Goal: Transaction & Acquisition: Book appointment/travel/reservation

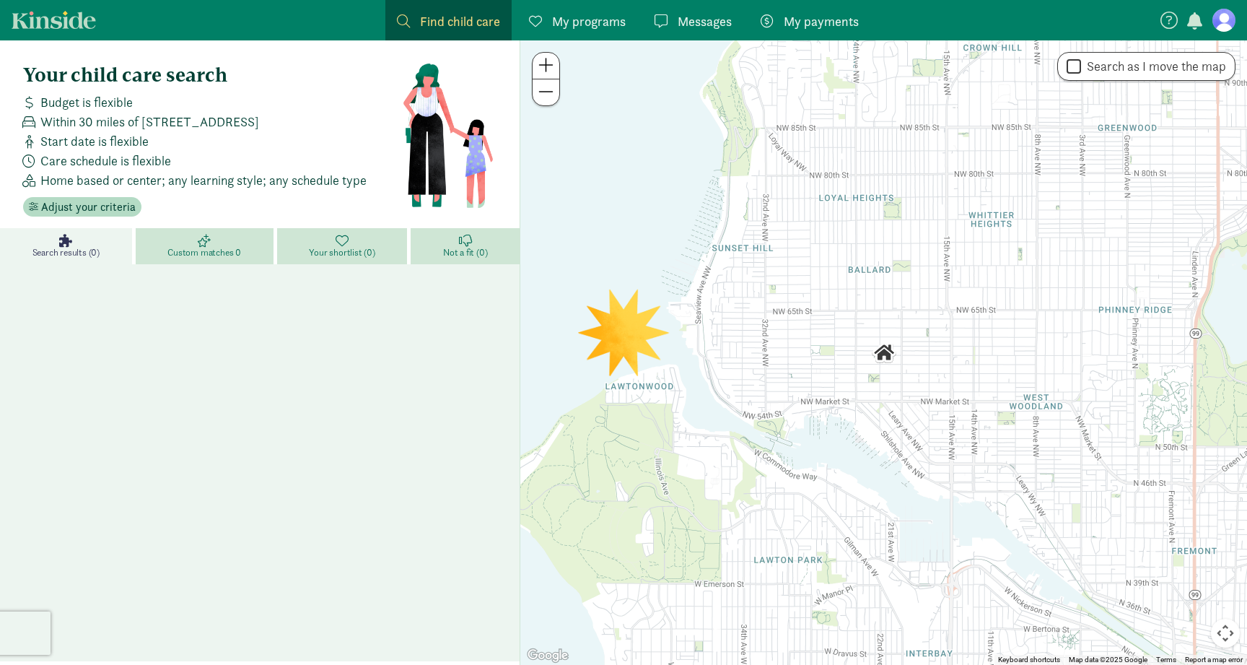
click at [700, 14] on span "Messages" at bounding box center [705, 21] width 54 height 19
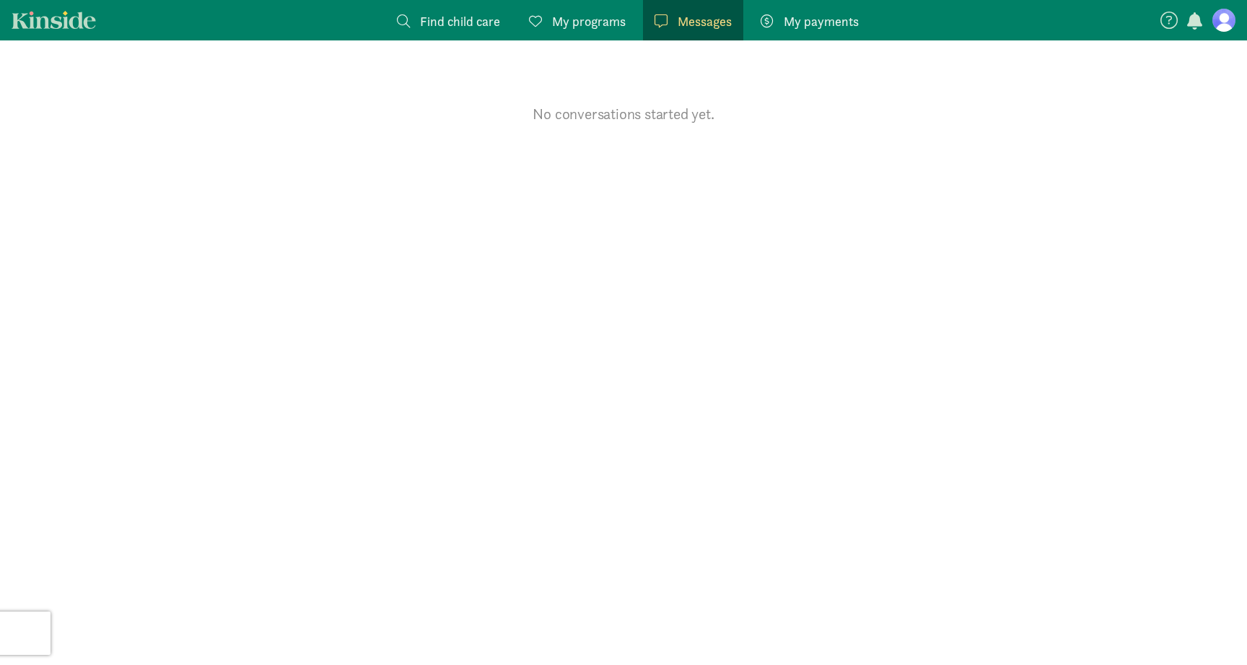
click at [580, 22] on span "My programs" at bounding box center [589, 21] width 74 height 19
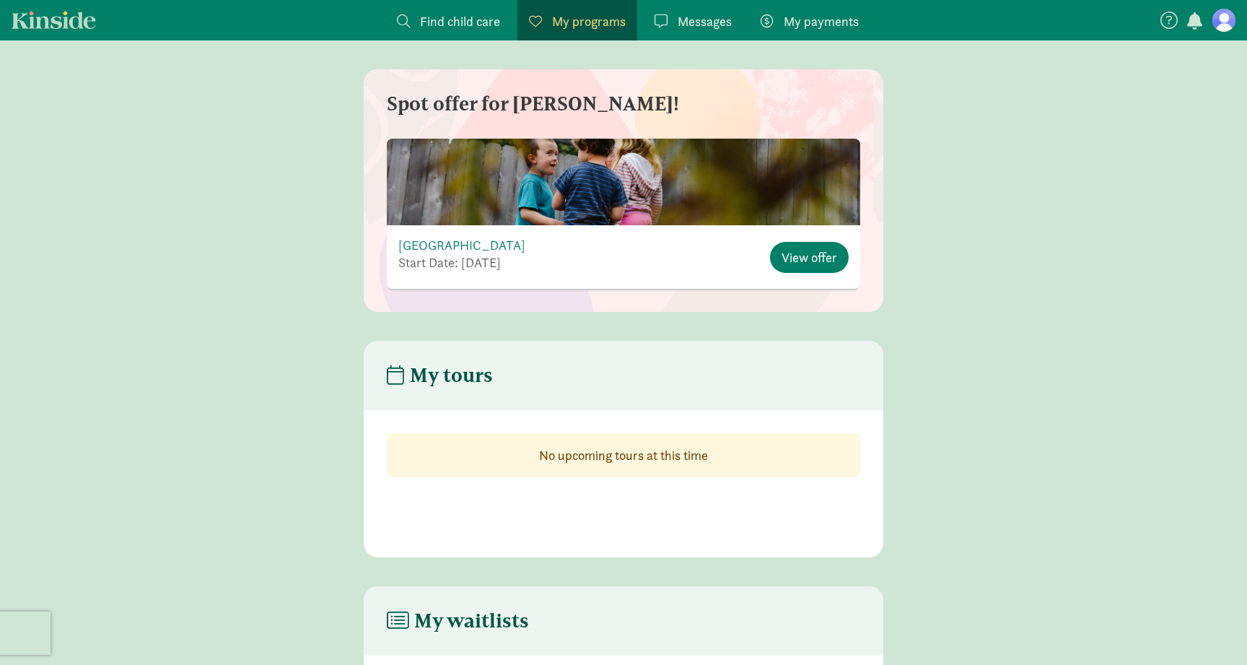
scroll to position [167, 0]
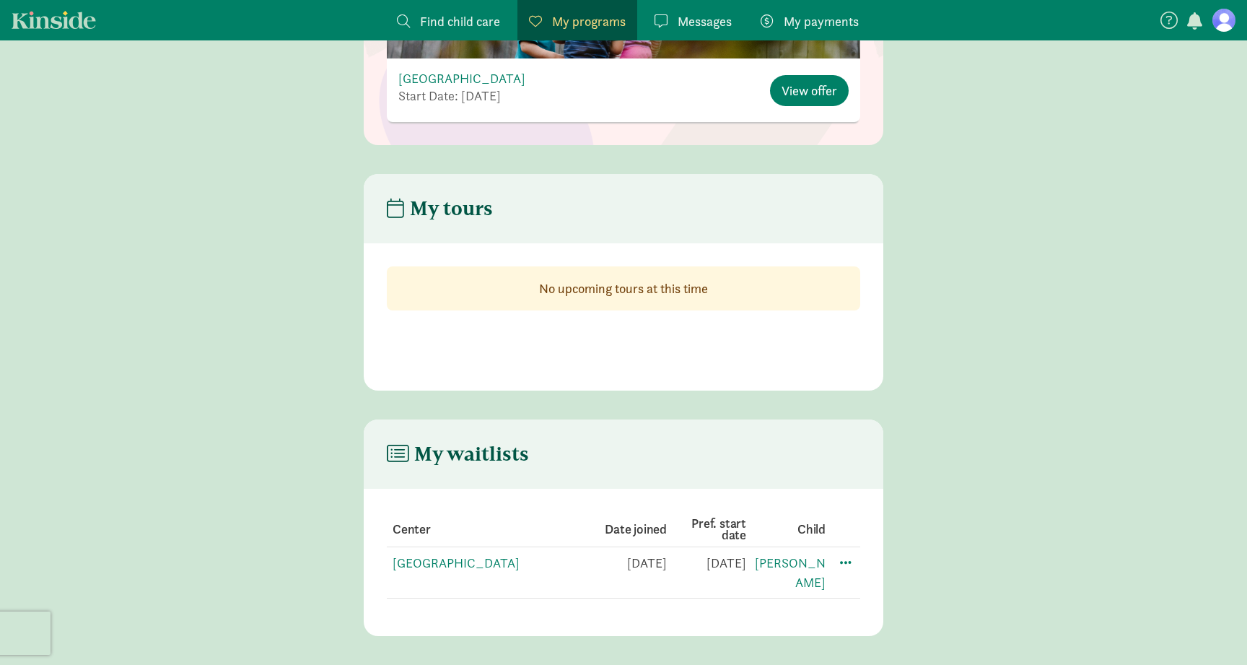
click at [835, 565] on td at bounding box center [843, 572] width 35 height 51
click at [841, 564] on span at bounding box center [845, 561] width 17 height 17
click at [452, 566] on link "[GEOGRAPHIC_DATA]" at bounding box center [456, 562] width 127 height 17
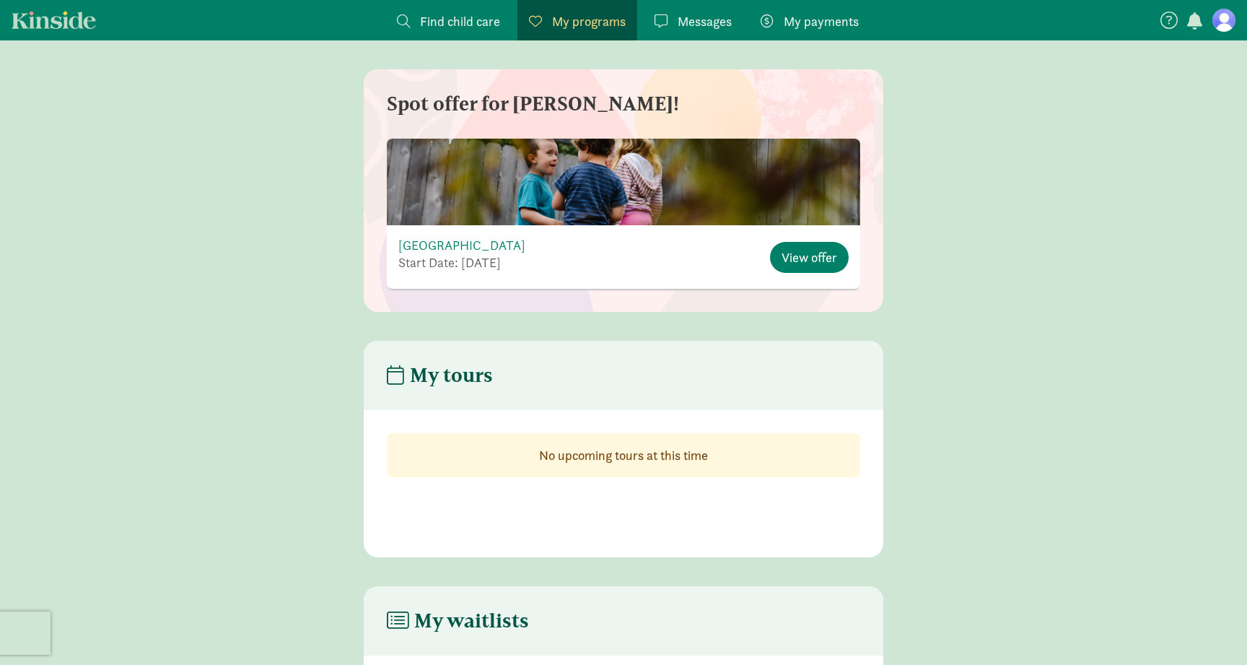
click at [449, 24] on span "Find child care" at bounding box center [460, 21] width 80 height 19
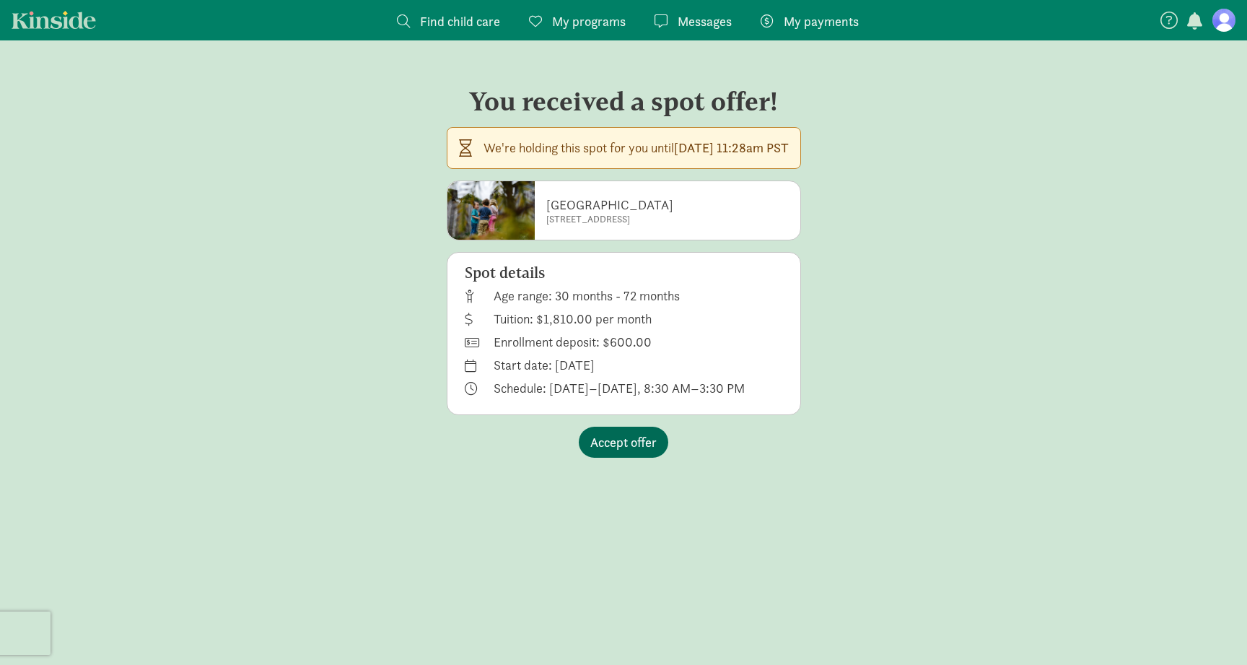
click at [607, 442] on span "Accept offer" at bounding box center [623, 441] width 66 height 19
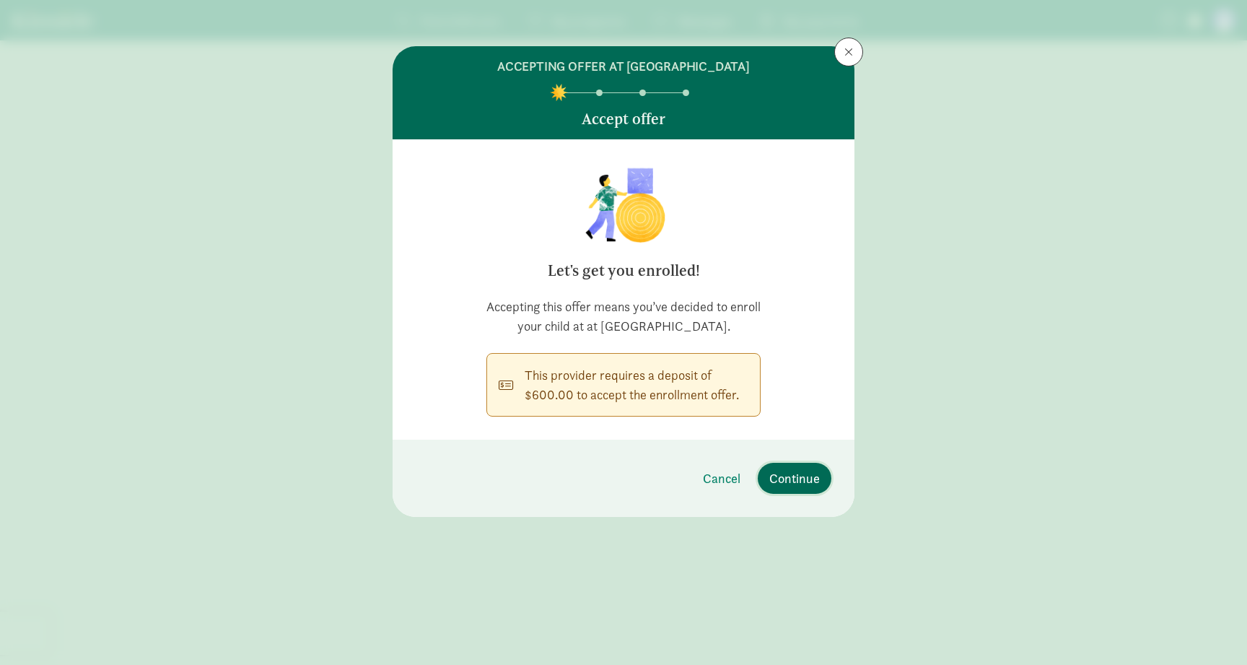
click at [791, 488] on span "Continue" at bounding box center [794, 477] width 51 height 19
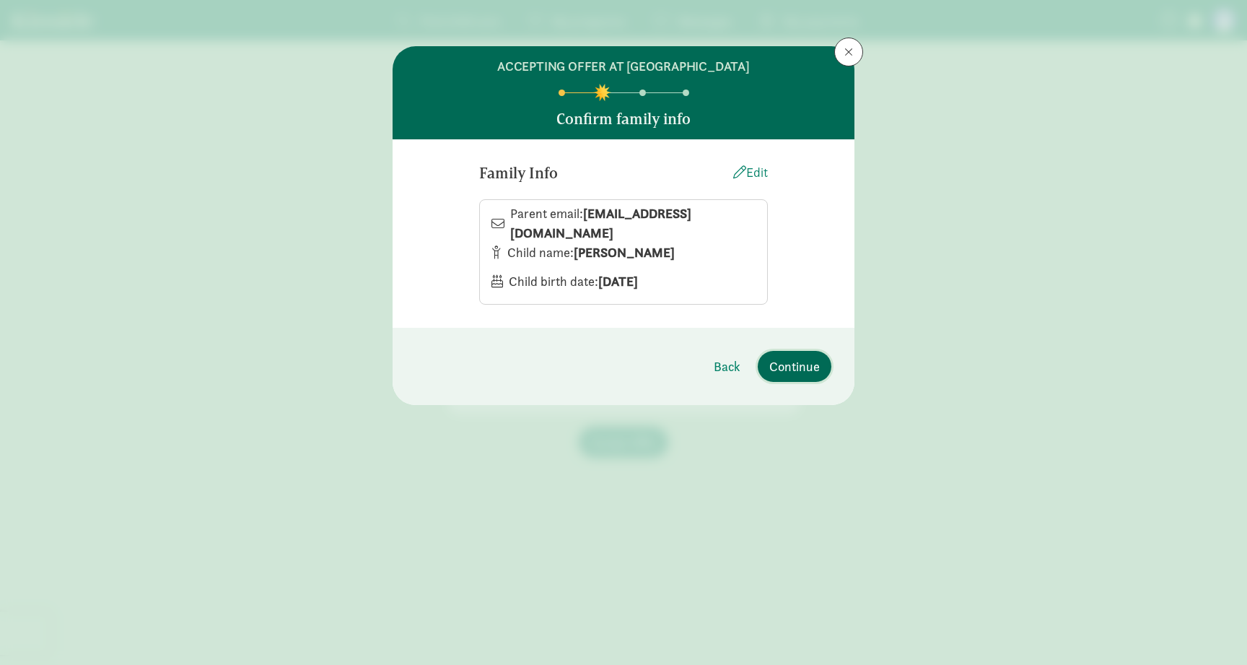
click at [816, 373] on span "Continue" at bounding box center [794, 365] width 51 height 19
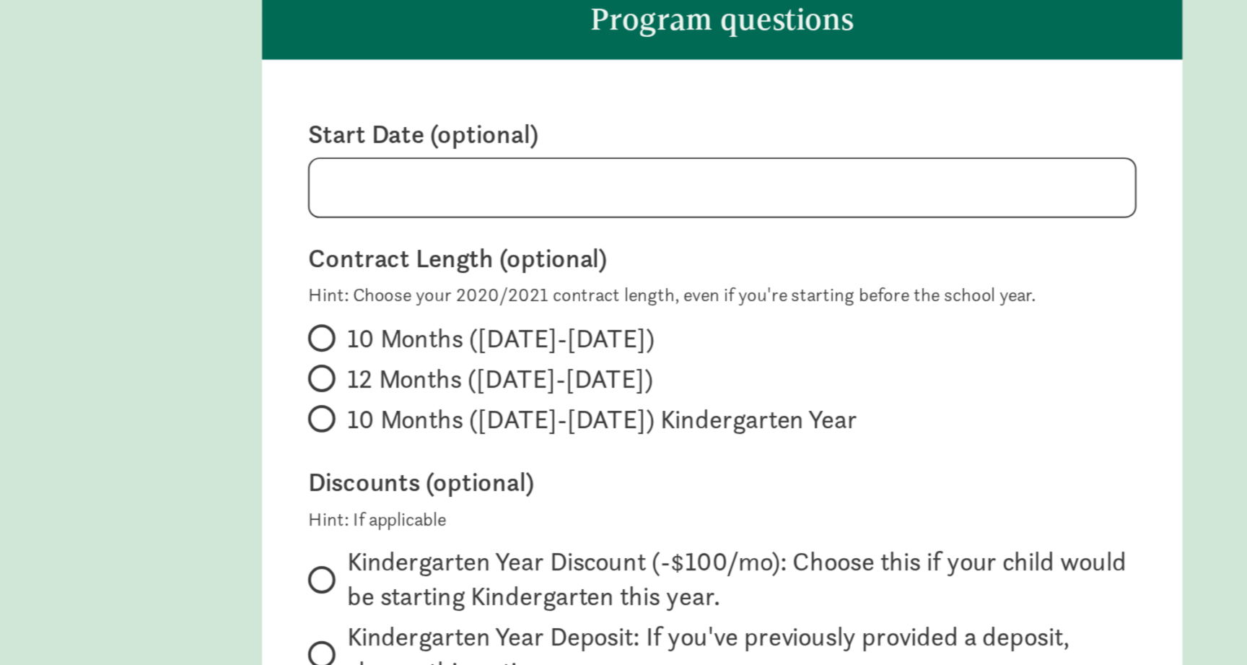
scroll to position [25, 0]
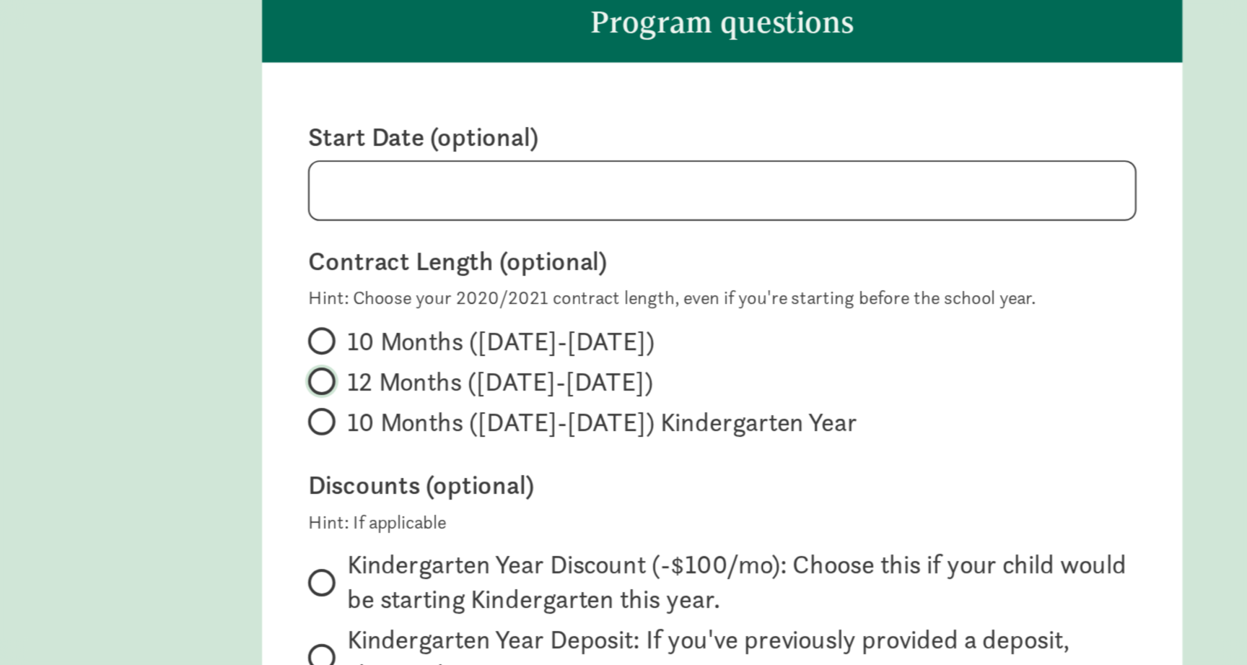
click at [424, 277] on input "12 Months (9/1/24-8/31/25)" at bounding box center [420, 274] width 9 height 9
radio input "true"
click at [424, 253] on input "10 Months (9/1/24-6/30/2025)" at bounding box center [420, 254] width 9 height 9
radio input "true"
click at [421, 274] on input "12 Months (9/1/24-8/31/25)" at bounding box center [420, 274] width 9 height 9
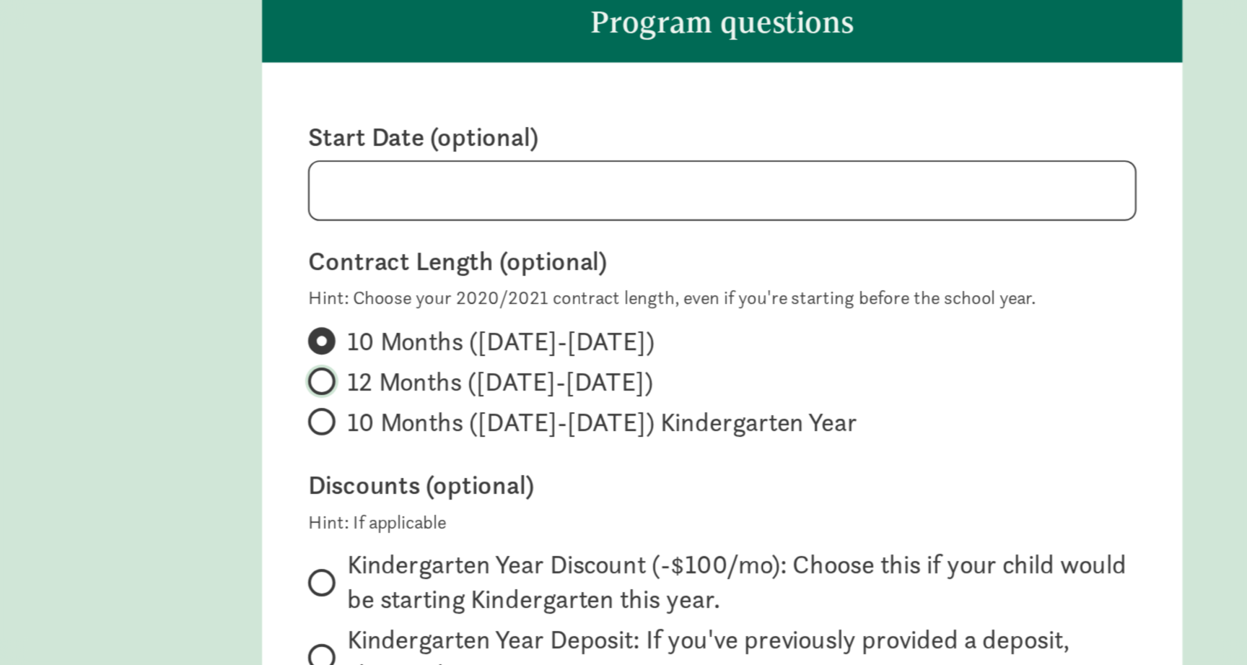
radio input "true"
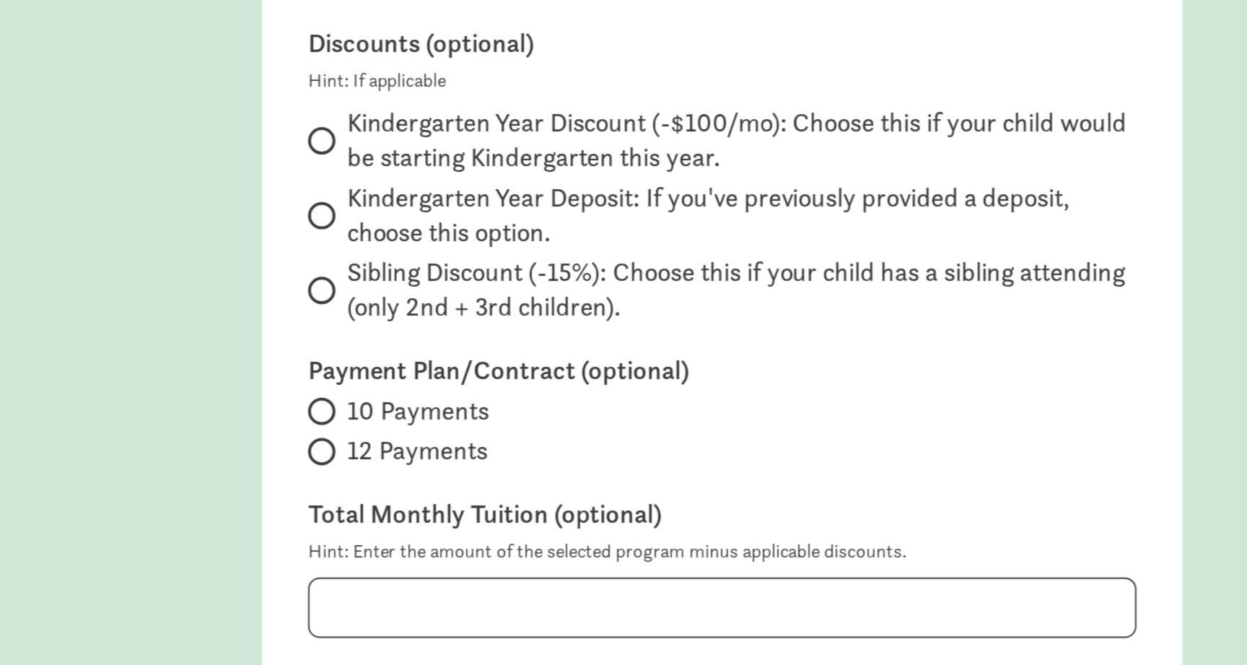
scroll to position [261, 0]
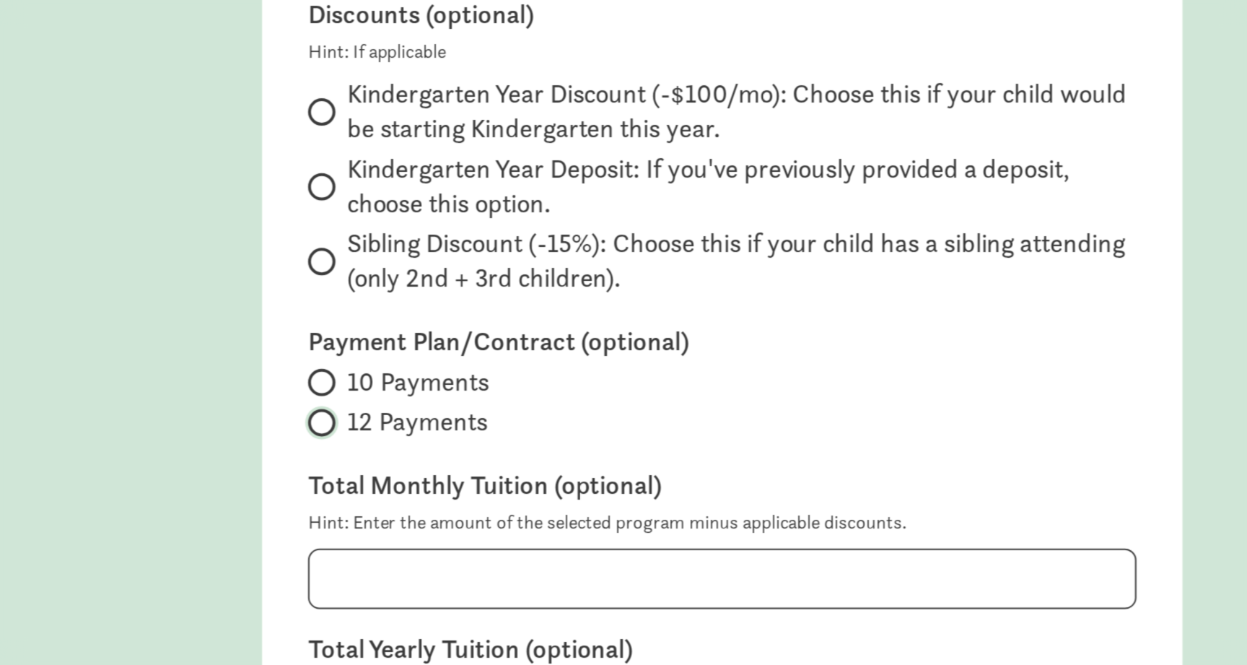
click at [421, 294] on input "12 Payments" at bounding box center [420, 295] width 9 height 9
radio input "true"
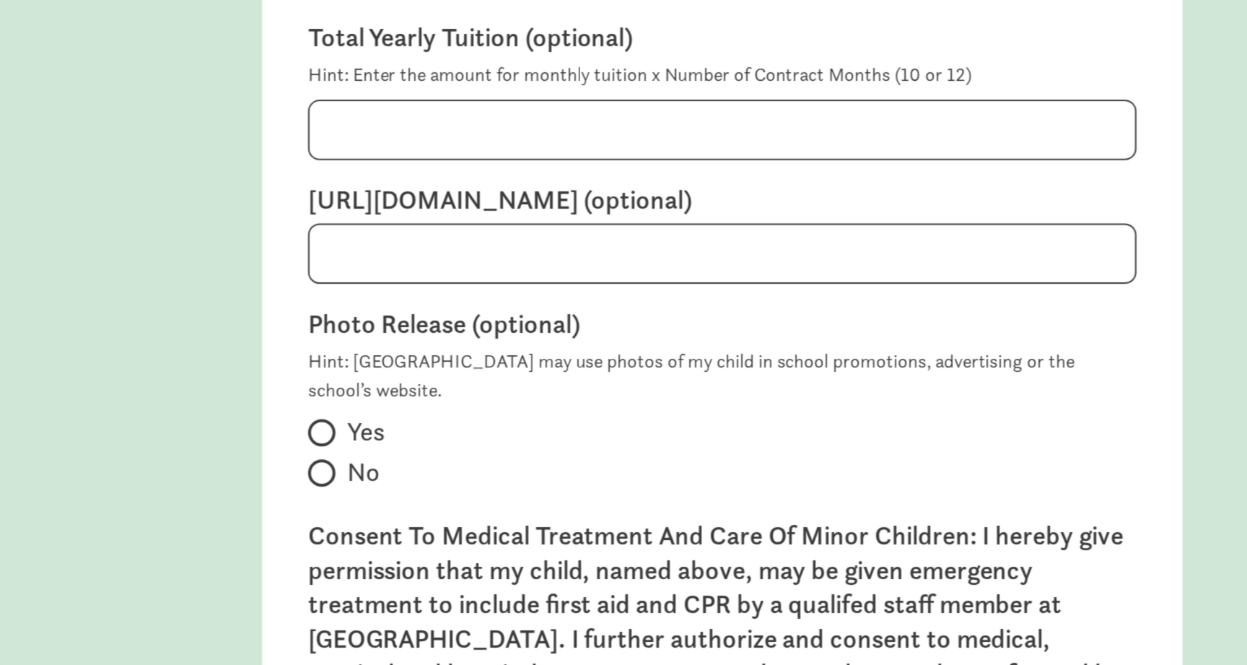
scroll to position [572, 0]
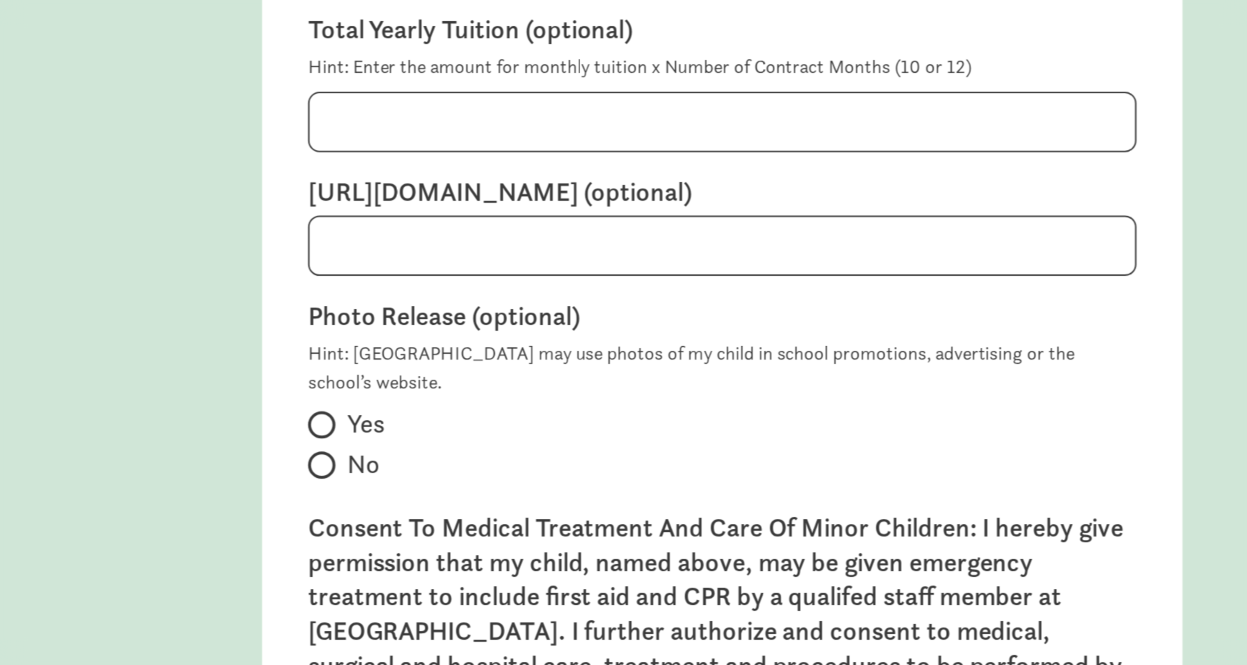
click at [421, 323] on span at bounding box center [423, 317] width 14 height 14
click at [421, 321] on input "No" at bounding box center [420, 316] width 9 height 9
radio input "true"
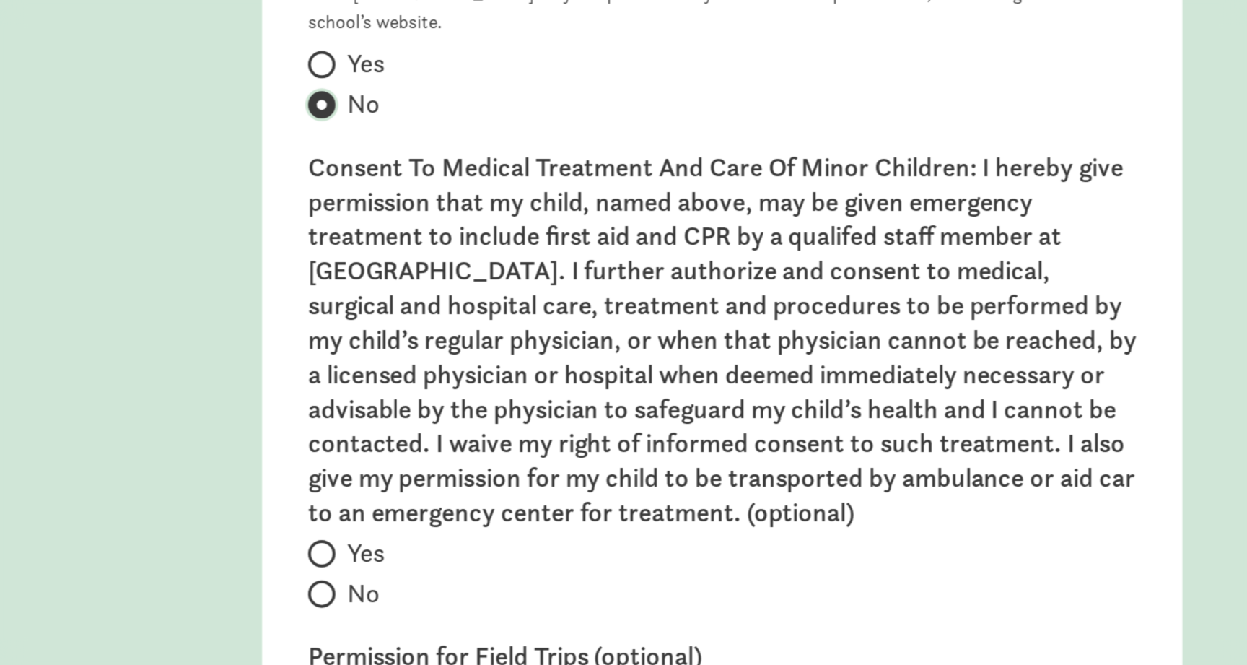
scroll to position [810, 0]
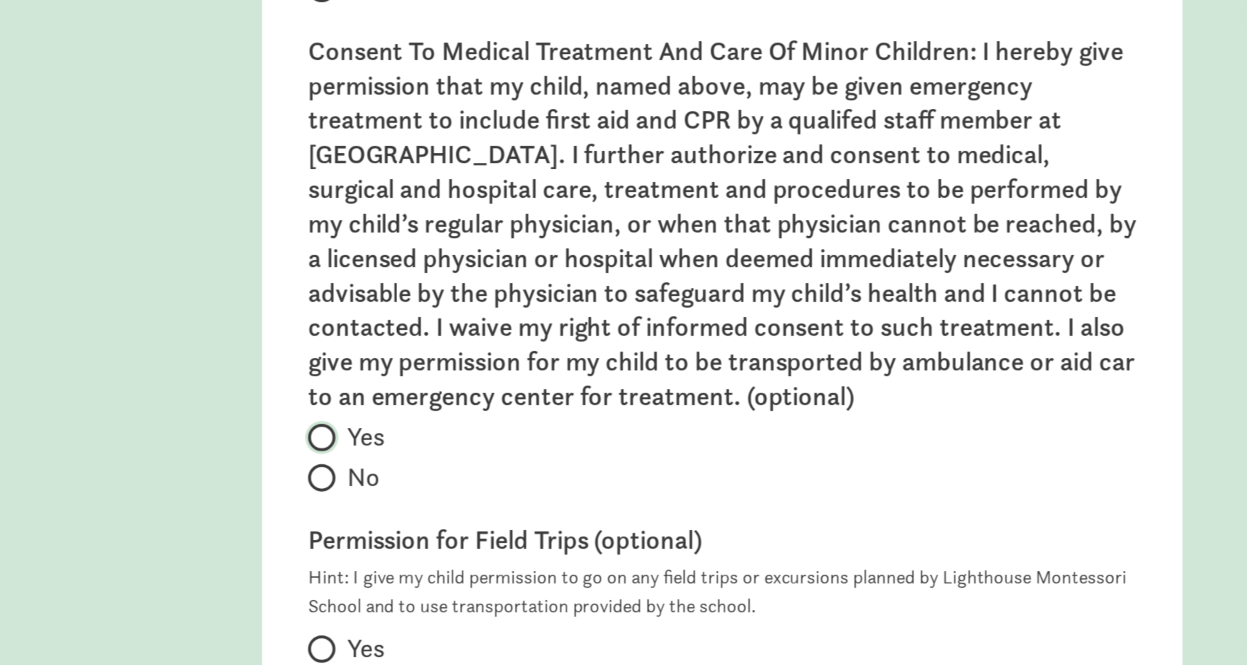
click at [421, 307] on input "Yes" at bounding box center [420, 302] width 9 height 9
radio input "true"
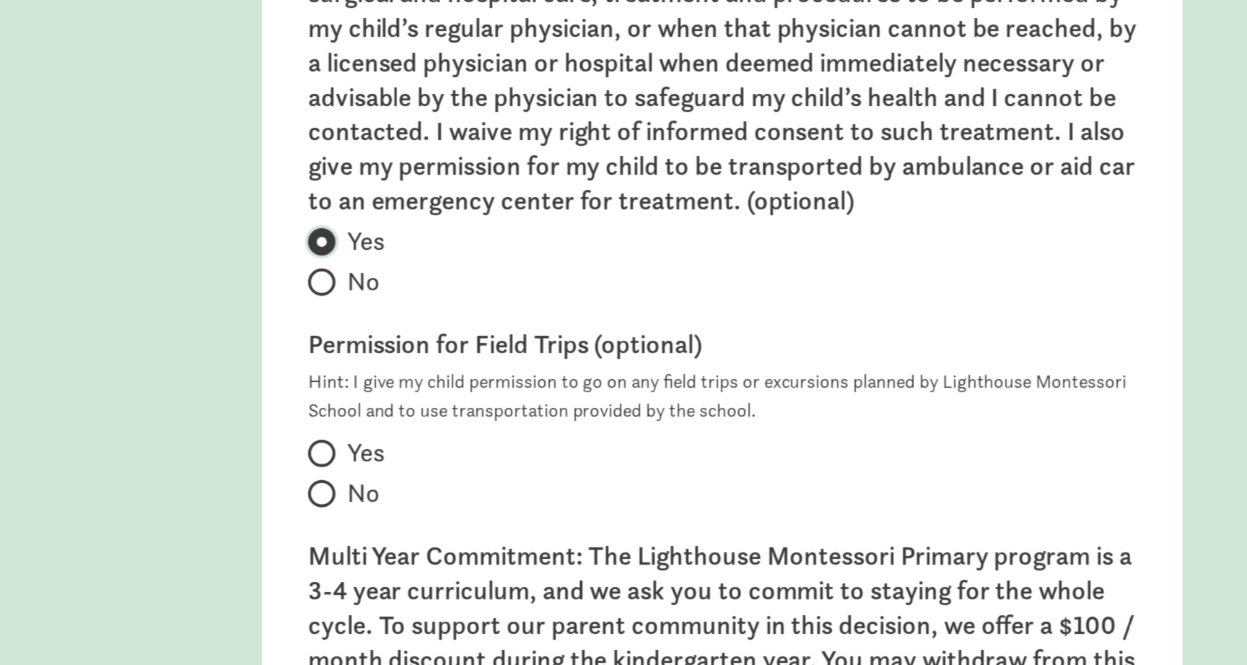
scroll to position [955, 0]
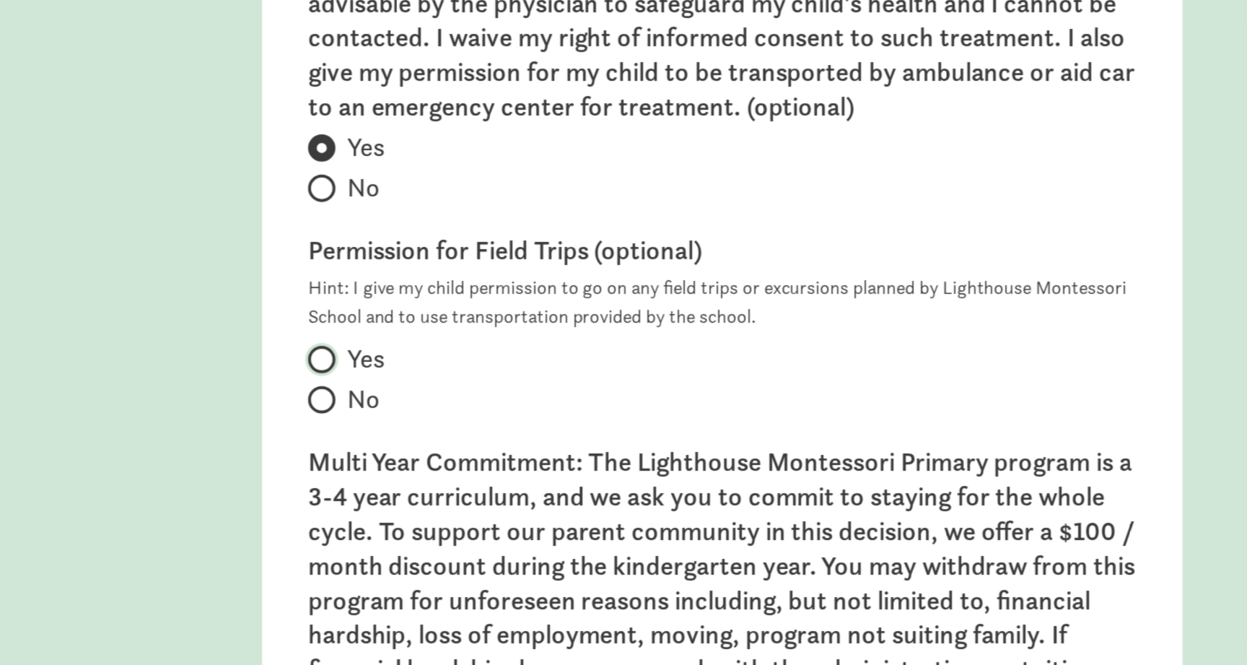
click at [423, 268] on input "Yes" at bounding box center [420, 263] width 9 height 9
radio input "true"
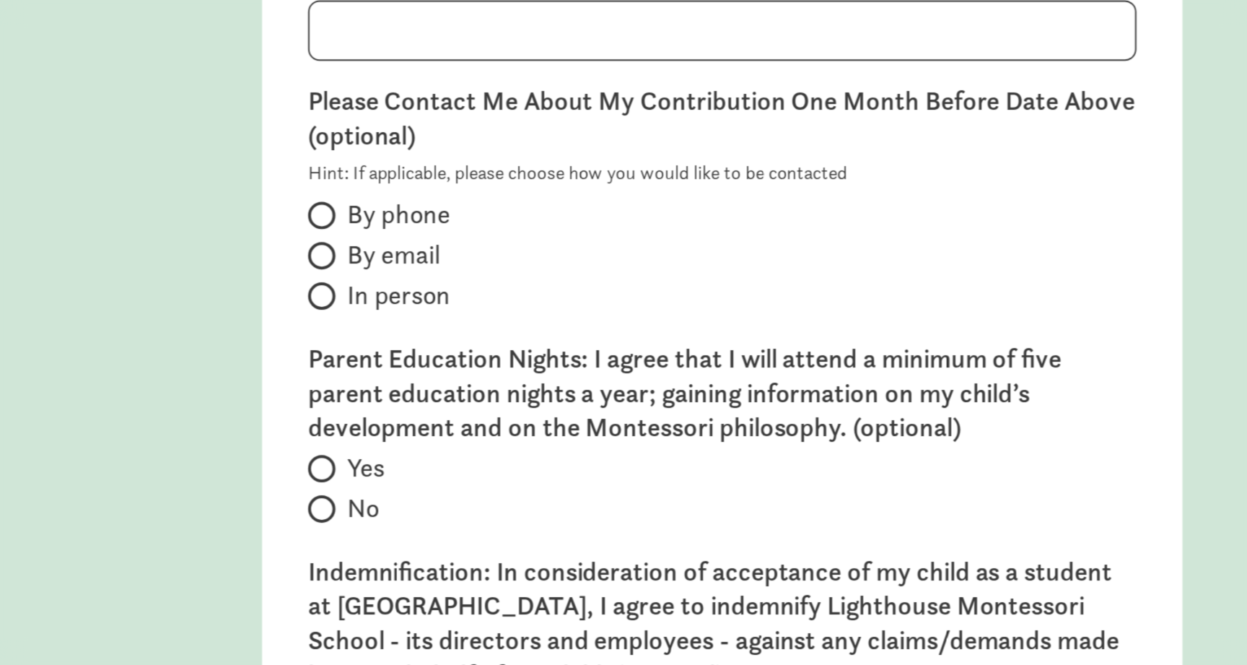
scroll to position [1858, 0]
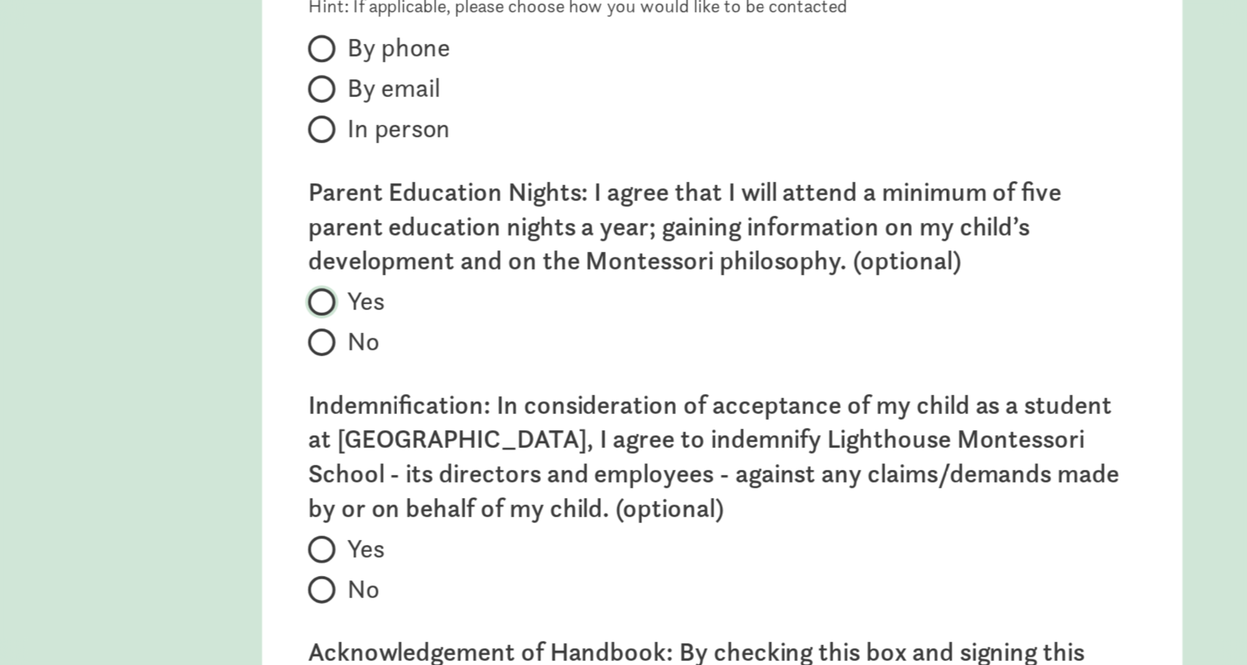
click at [423, 240] on input "Yes" at bounding box center [420, 234] width 9 height 9
radio input "true"
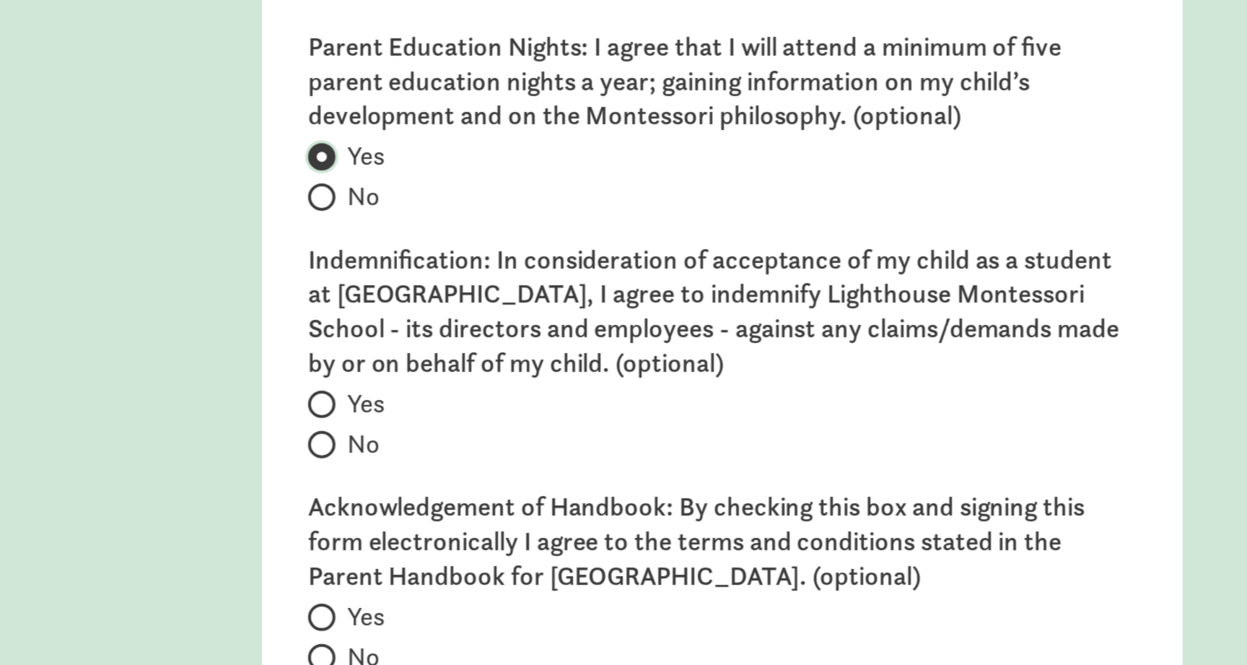
scroll to position [1948, 0]
drag, startPoint x: 411, startPoint y: 216, endPoint x: 501, endPoint y: 217, distance: 90.2
copy label "Indemnification"
drag, startPoint x: 657, startPoint y: 264, endPoint x: 386, endPoint y: 218, distance: 275.2
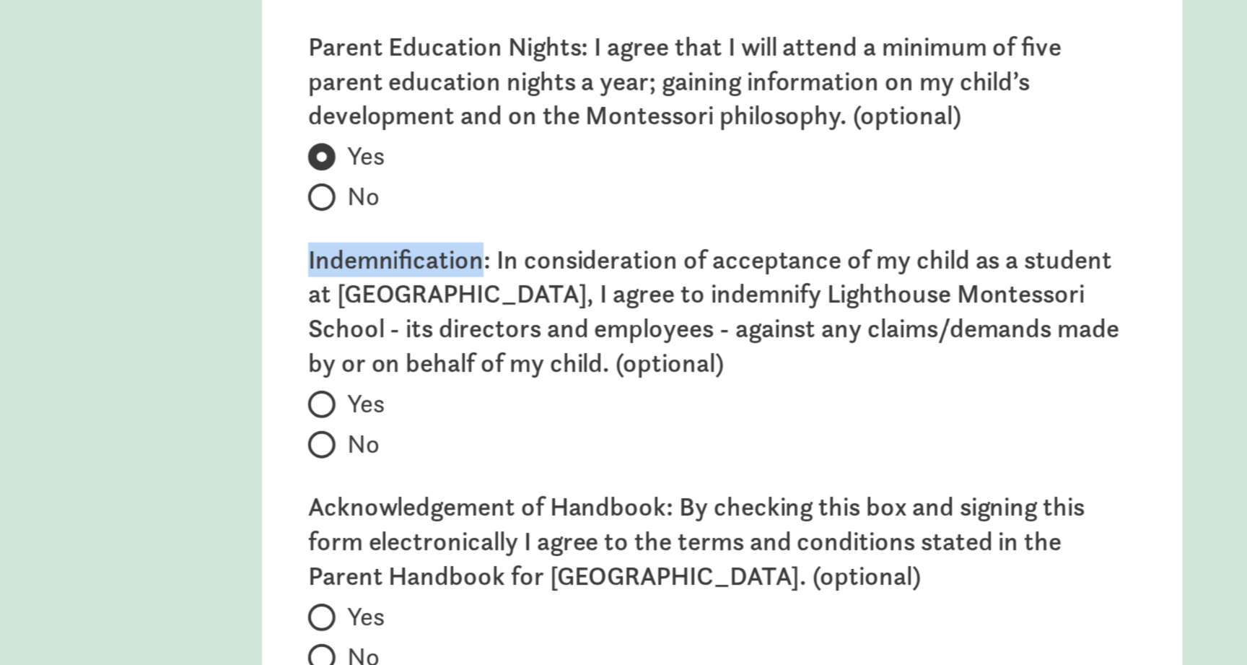
click at [386, 218] on div "ACCEPTING OFFER AT LIGHTHOUSE MONTESSORI SCHOOL Program questions Start Date (o…" at bounding box center [623, 332] width 1247 height 665
copy label "Indemnification: In consideration of acceptance of my child as a student at Lig…"
click at [498, 372] on label "Acknowledgement of Handbook: By checking this box and signing this form electro…" at bounding box center [624, 355] width 416 height 52
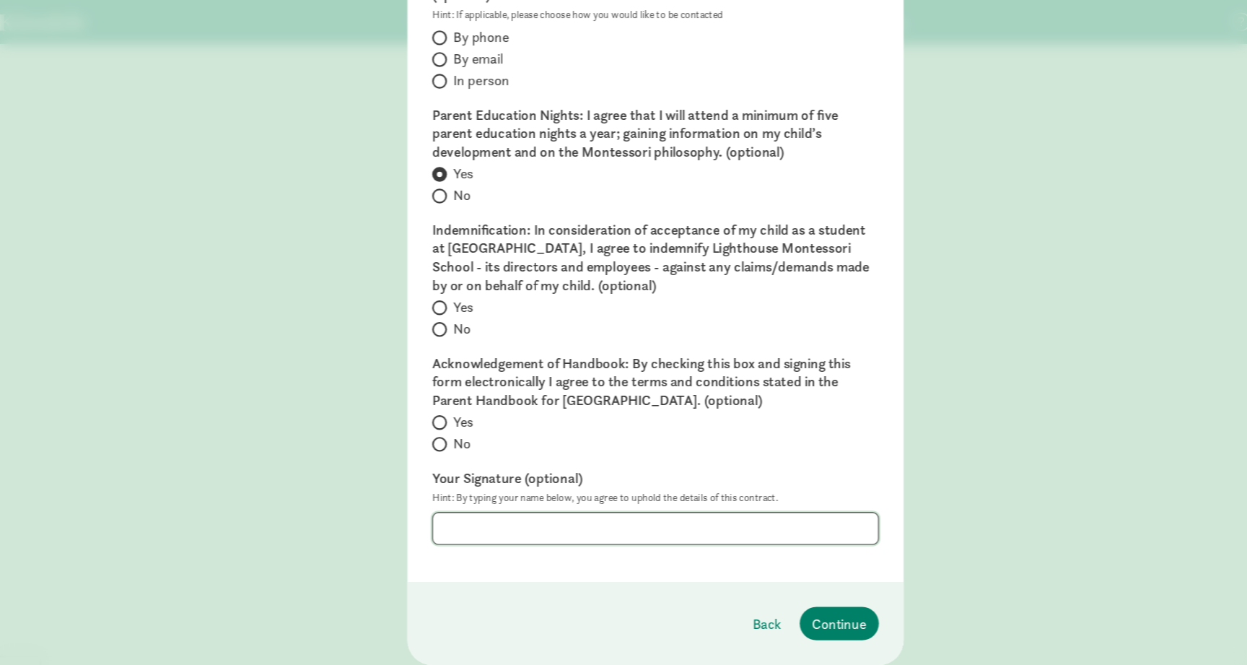
click at [521, 483] on input at bounding box center [623, 491] width 414 height 29
type input "Julia Rupestock"
click at [791, 581] on span "Continue" at bounding box center [794, 579] width 51 height 19
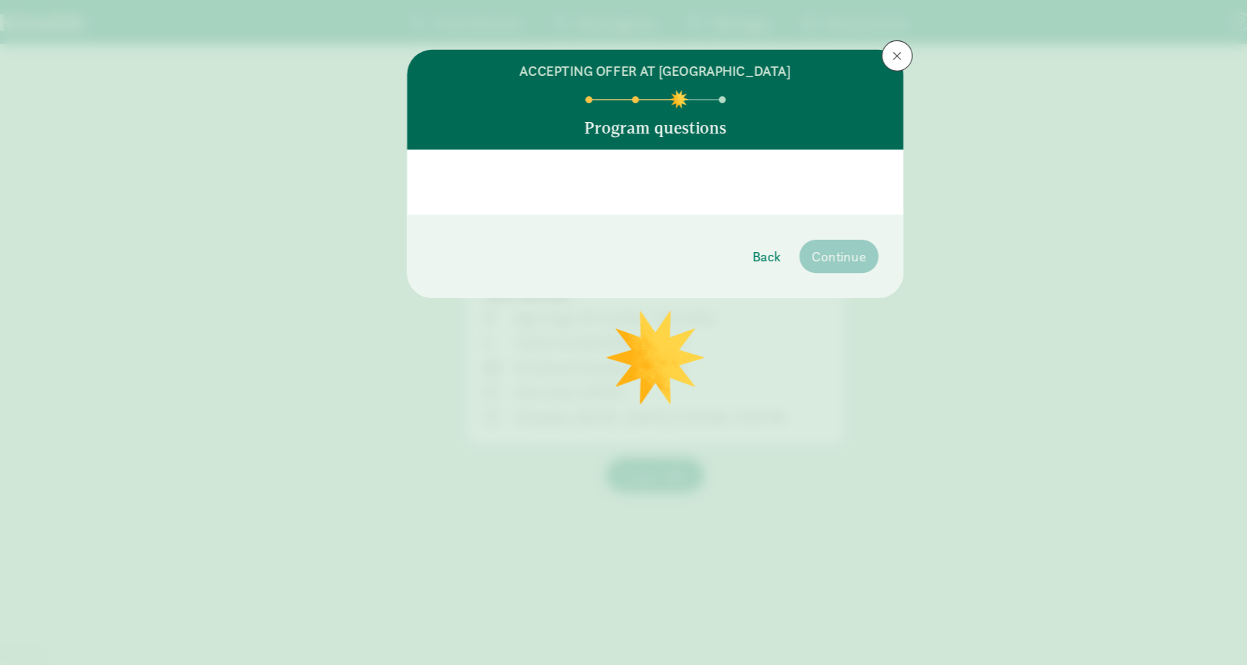
scroll to position [0, 0]
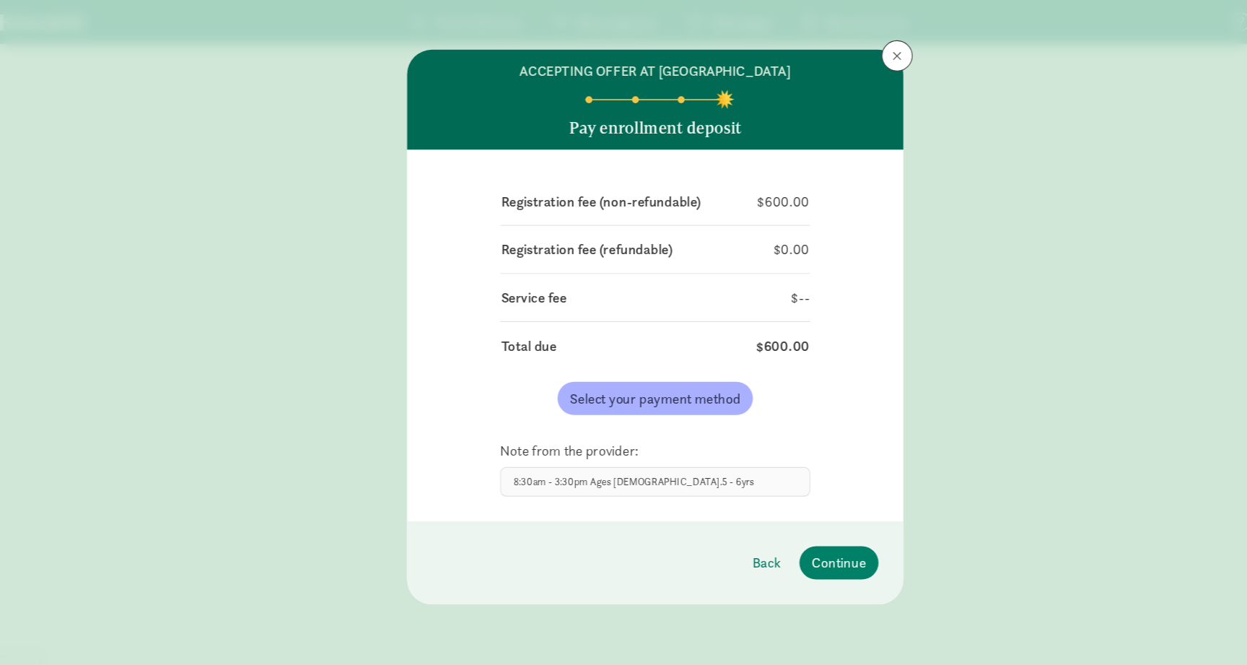
click at [670, 452] on div "8:30am - 3:30pm Ages 2.5 - 6yrs" at bounding box center [623, 447] width 289 height 27
click at [819, 528] on span "Continue" at bounding box center [794, 523] width 51 height 19
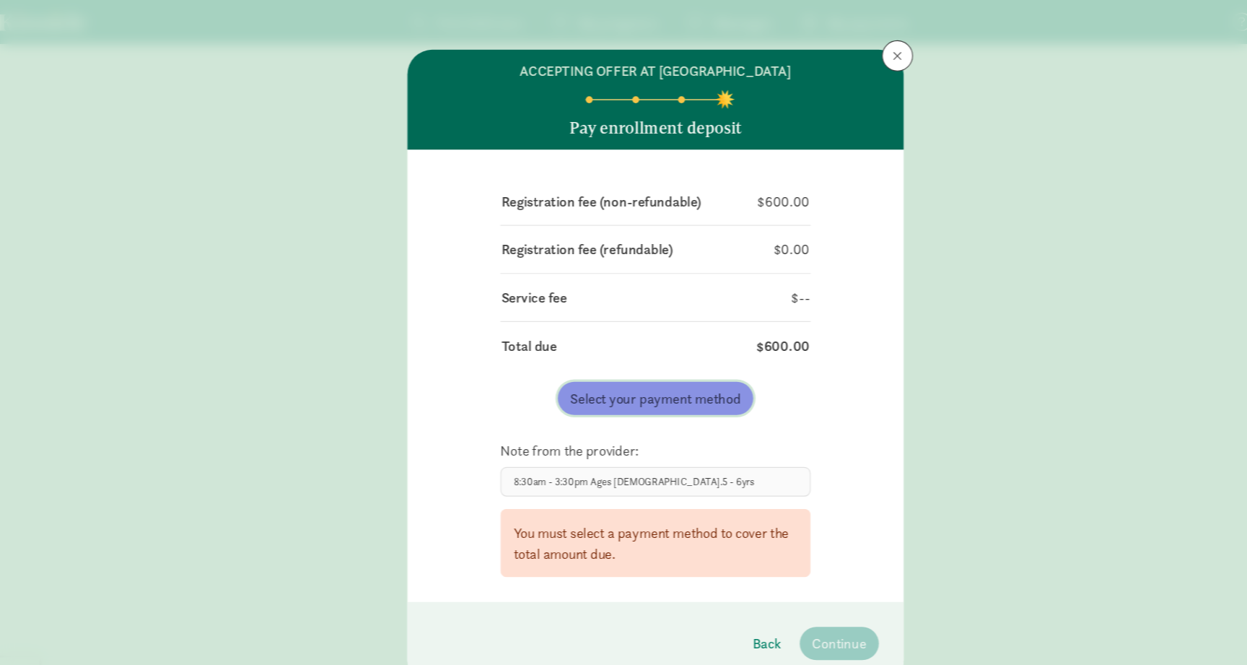
click at [688, 364] on span "Select your payment method" at bounding box center [623, 370] width 159 height 19
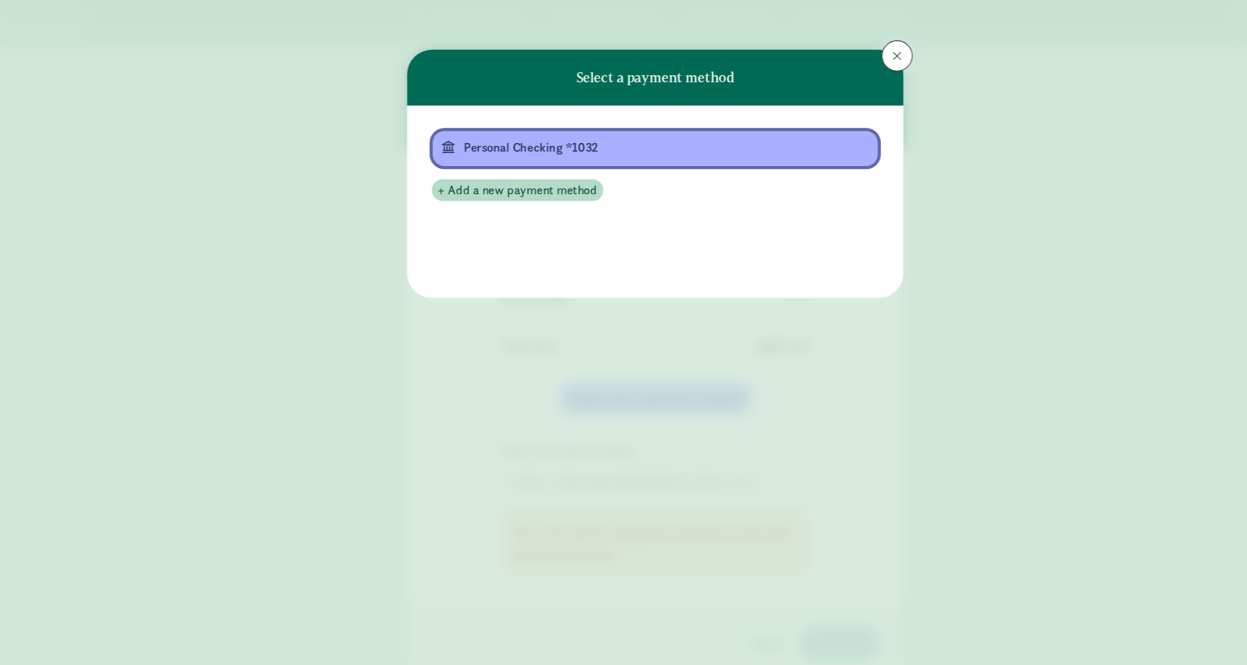
click at [529, 144] on div "Personal Checking *1032" at bounding box center [622, 136] width 354 height 17
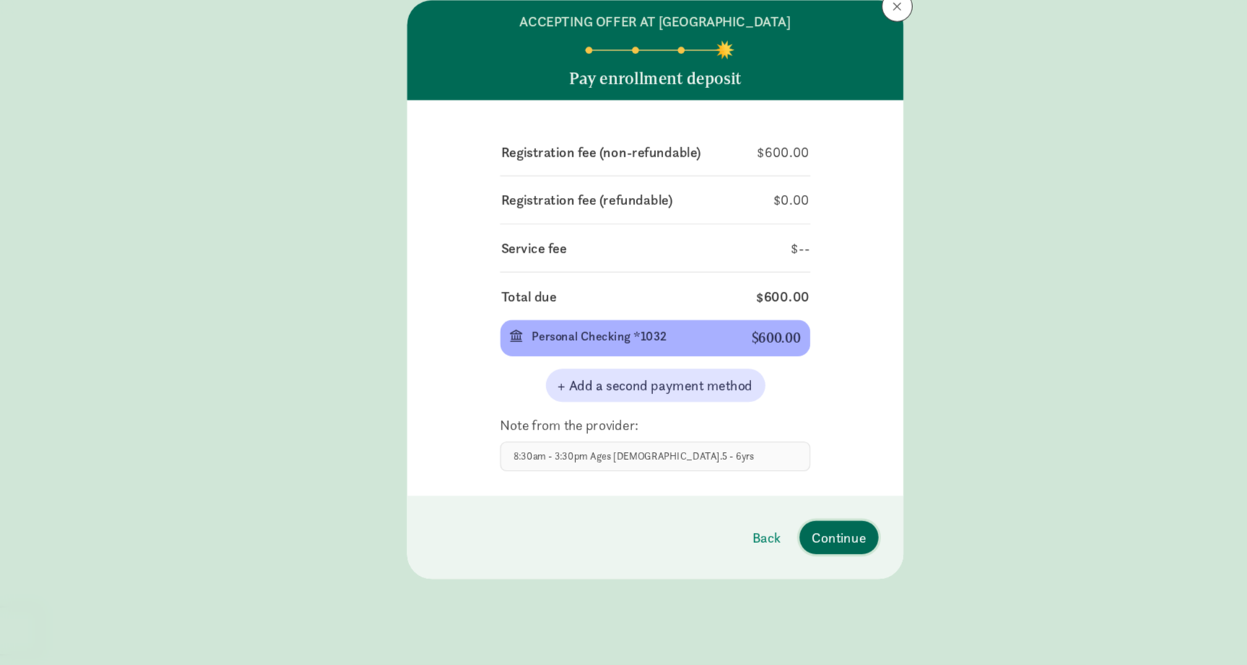
click at [800, 536] on span "Continue" at bounding box center [794, 545] width 51 height 19
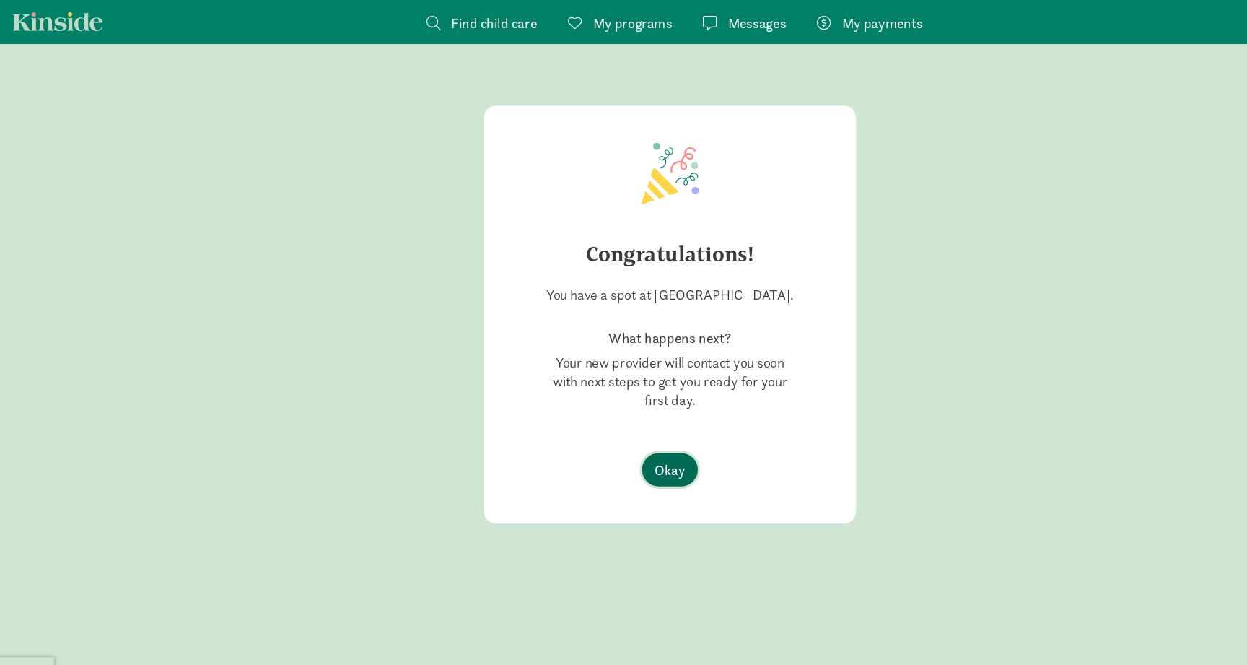
click at [623, 447] on span "Okay" at bounding box center [623, 436] width 29 height 19
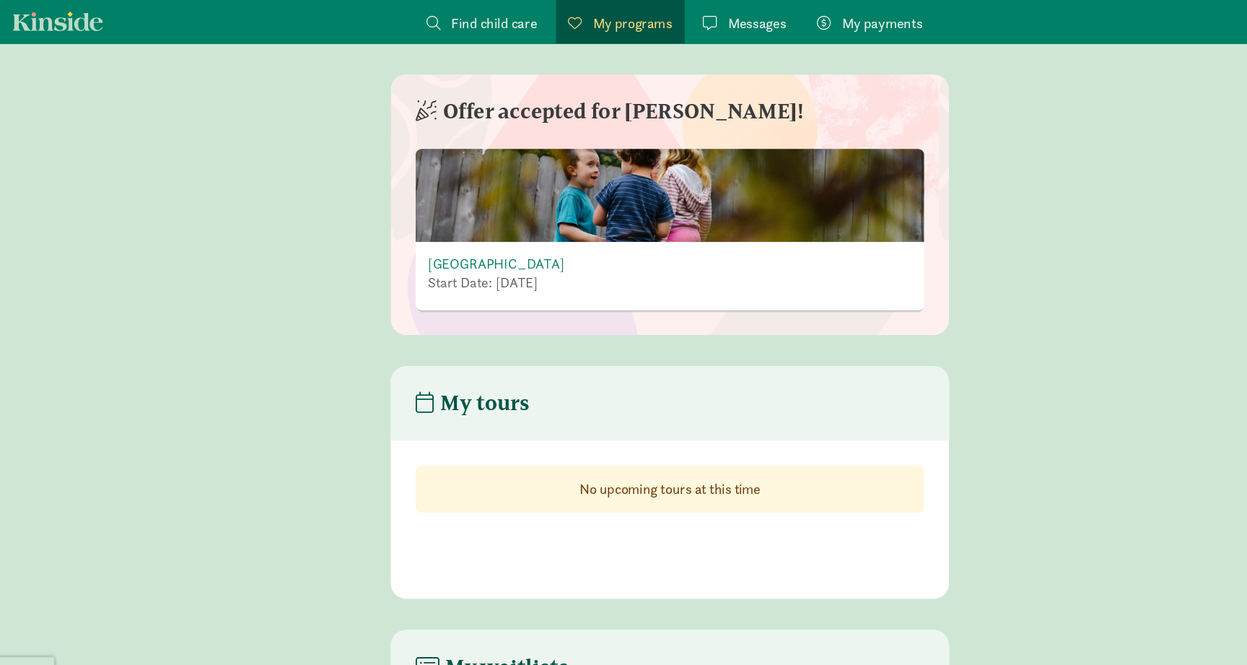
click at [551, 233] on div "[GEOGRAPHIC_DATA] Start Date: [DATE]" at bounding box center [623, 257] width 473 height 64
click at [565, 259] on div "[GEOGRAPHIC_DATA] Start Date: [DATE]" at bounding box center [623, 257] width 473 height 64
click at [525, 245] on link "[GEOGRAPHIC_DATA]" at bounding box center [461, 245] width 127 height 17
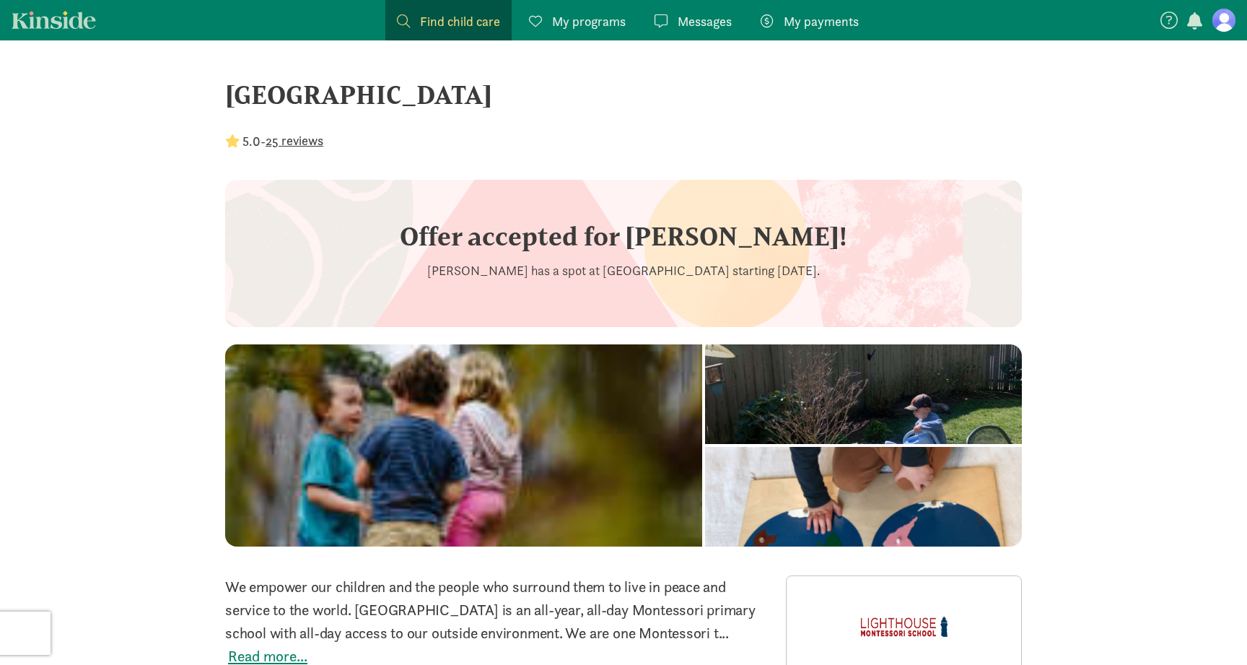
click at [813, 40] on link "My payments Pay" at bounding box center [809, 20] width 121 height 40
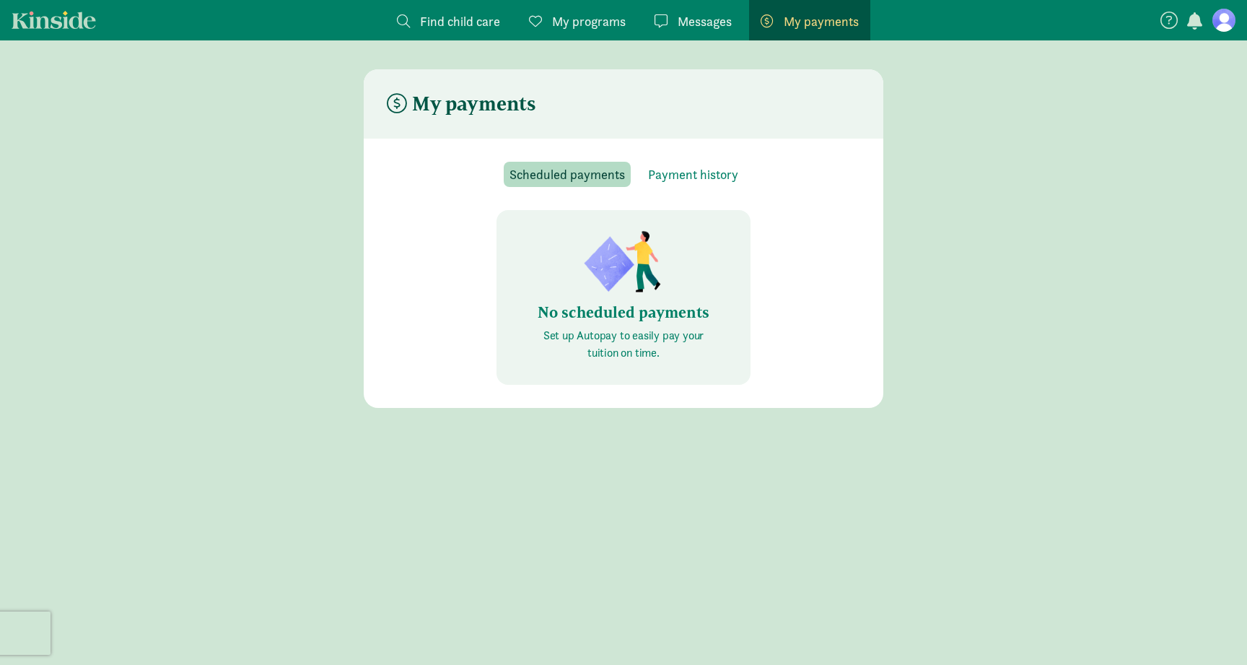
click at [458, 22] on span "Find child care" at bounding box center [460, 21] width 80 height 19
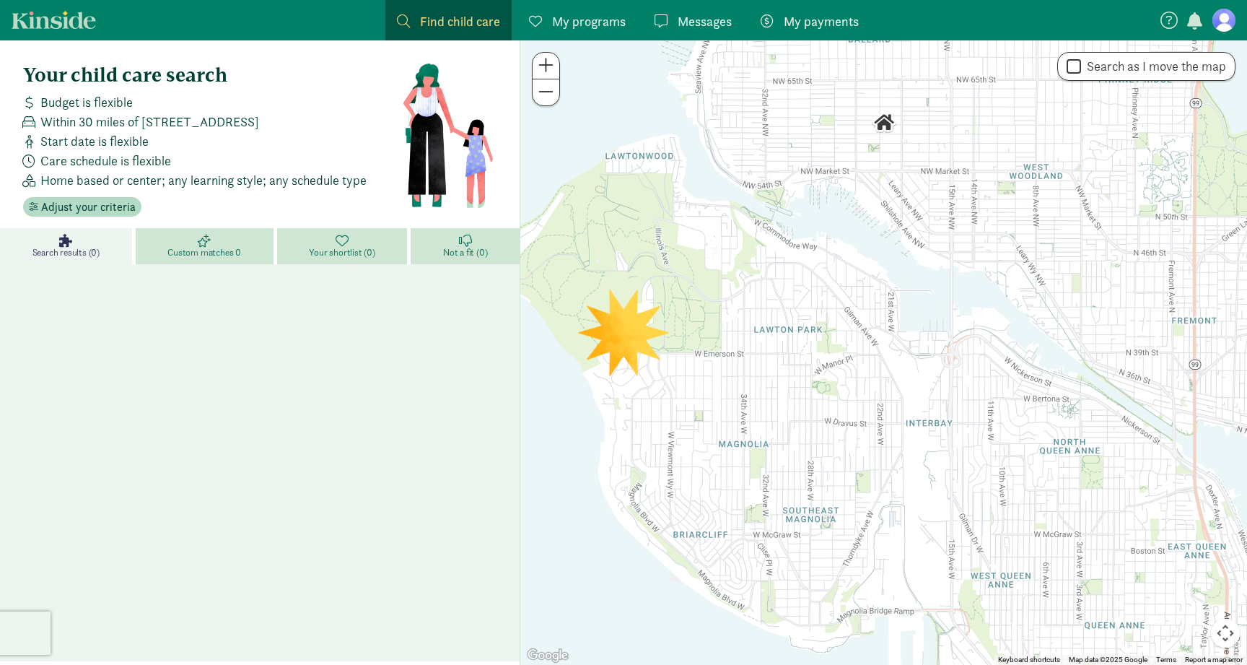
drag, startPoint x: 895, startPoint y: 340, endPoint x: 891, endPoint y: 110, distance: 230.2
click at [892, 109] on div "To navigate, press the arrow keys." at bounding box center [883, 352] width 727 height 624
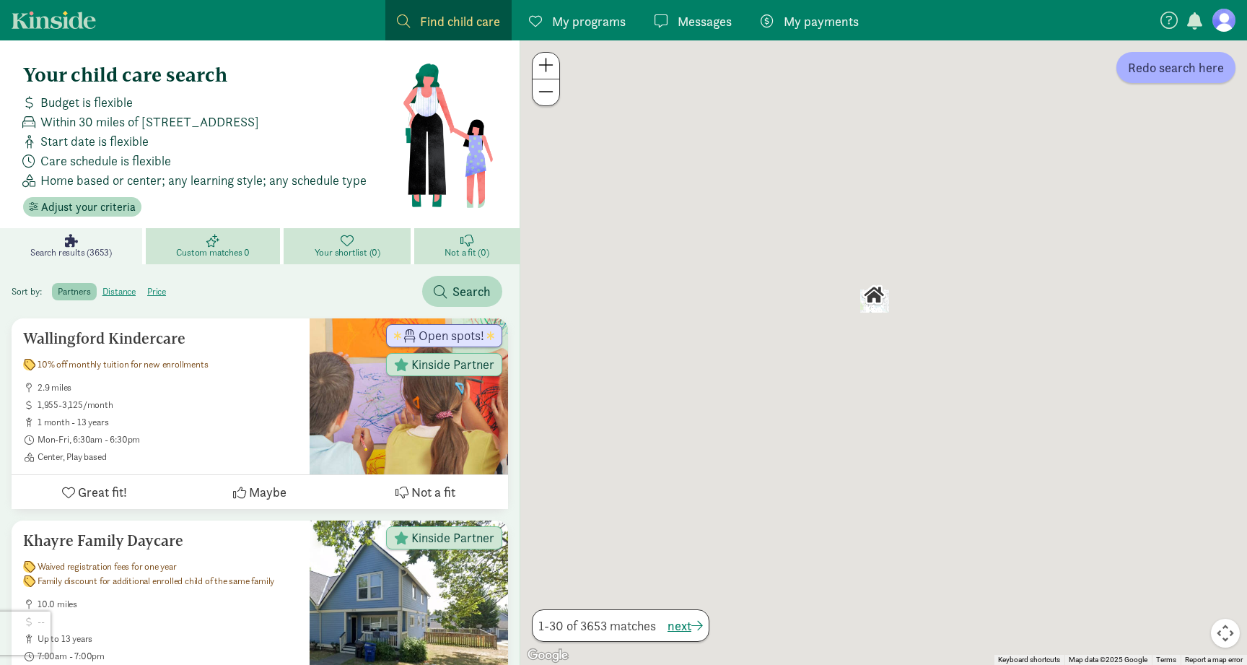
drag, startPoint x: 911, startPoint y: 478, endPoint x: 849, endPoint y: 130, distance: 353.3
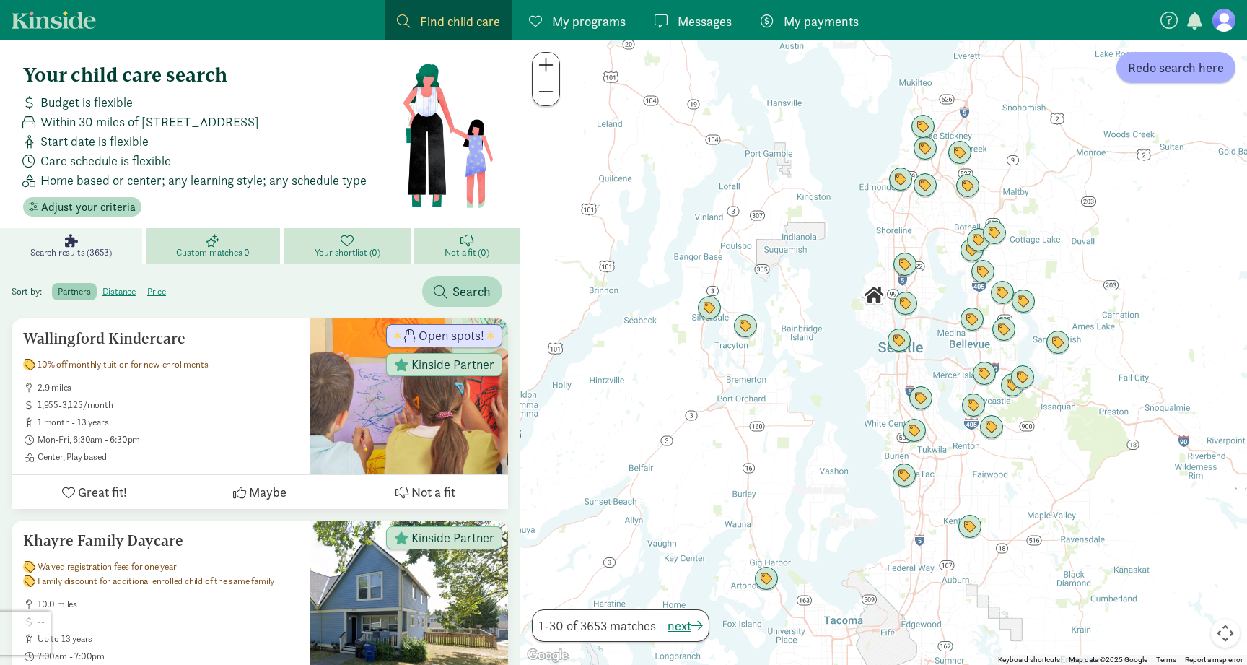
click at [849, 130] on div at bounding box center [883, 352] width 727 height 624
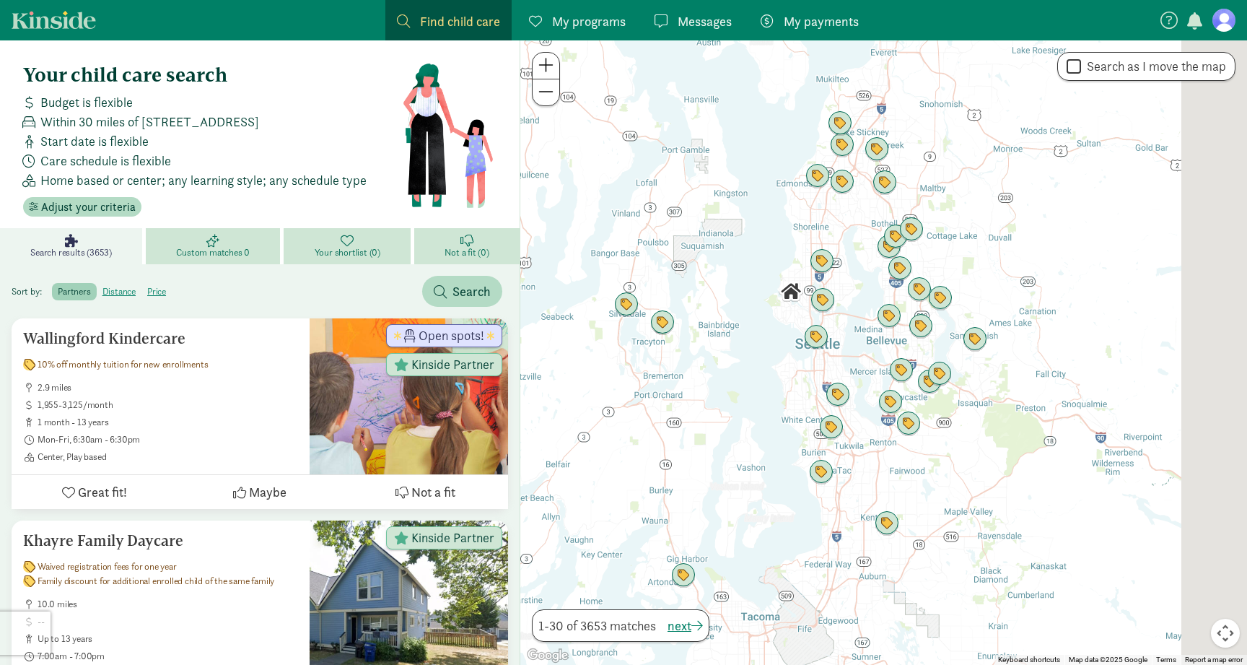
drag, startPoint x: 809, startPoint y: 176, endPoint x: 699, endPoint y: 156, distance: 111.5
click at [699, 157] on div at bounding box center [883, 352] width 727 height 624
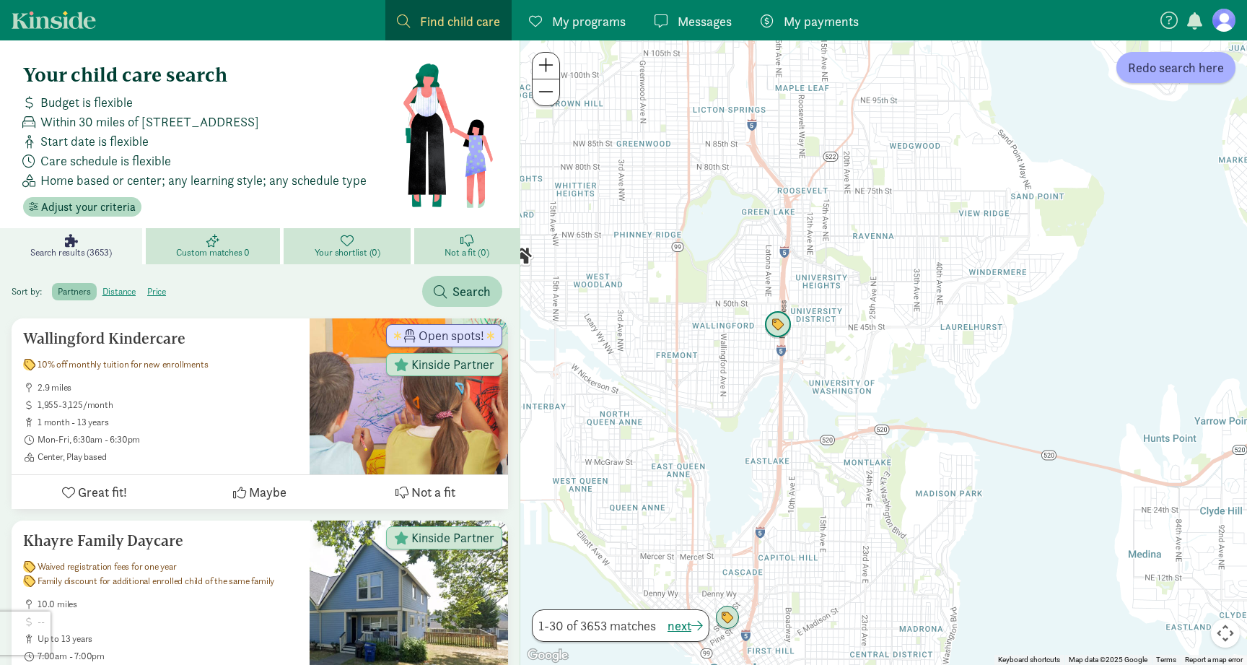
click at [775, 327] on img "Click to see details" at bounding box center [777, 324] width 27 height 27
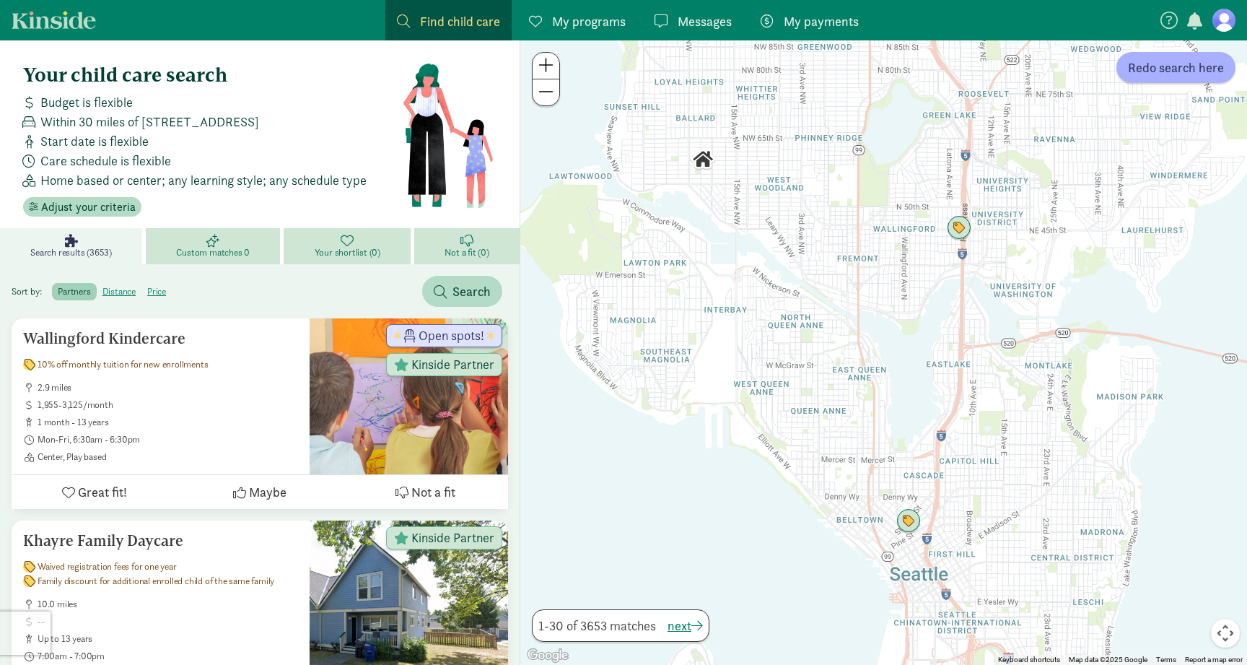
drag, startPoint x: 638, startPoint y: 442, endPoint x: 819, endPoint y: 284, distance: 239.9
click at [819, 285] on div "To navigate, press the arrow keys." at bounding box center [883, 352] width 727 height 624
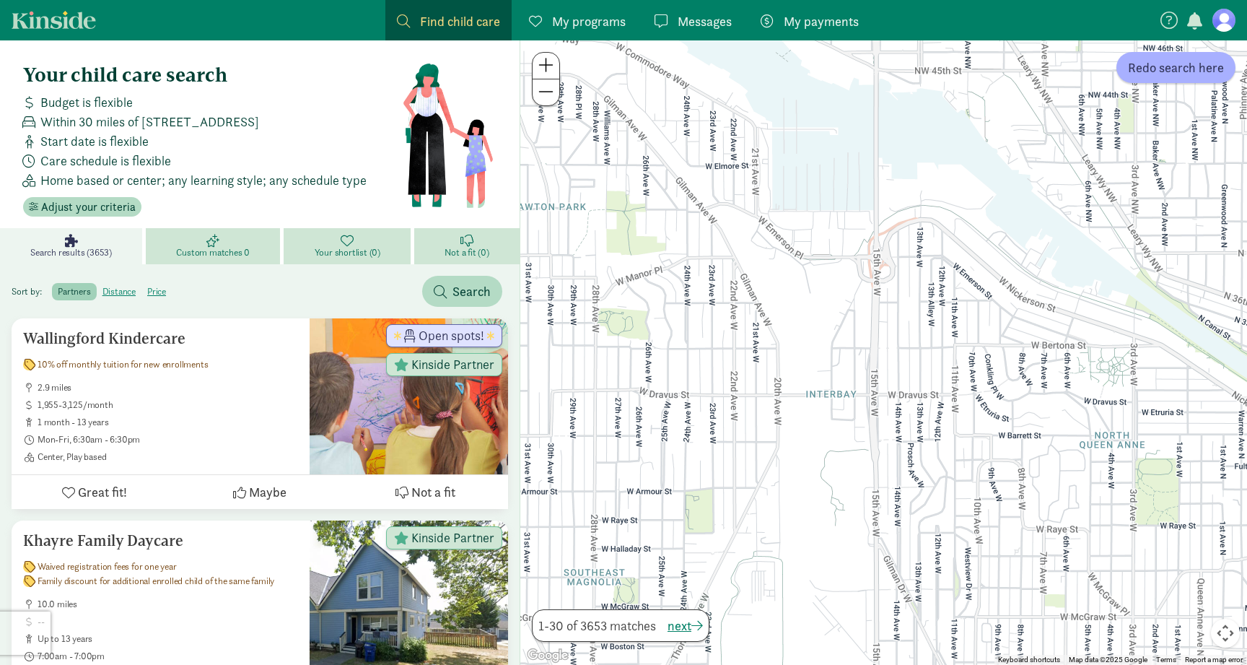
drag, startPoint x: 716, startPoint y: 391, endPoint x: 1027, endPoint y: 517, distance: 335.4
click at [1049, 517] on div at bounding box center [883, 352] width 727 height 624
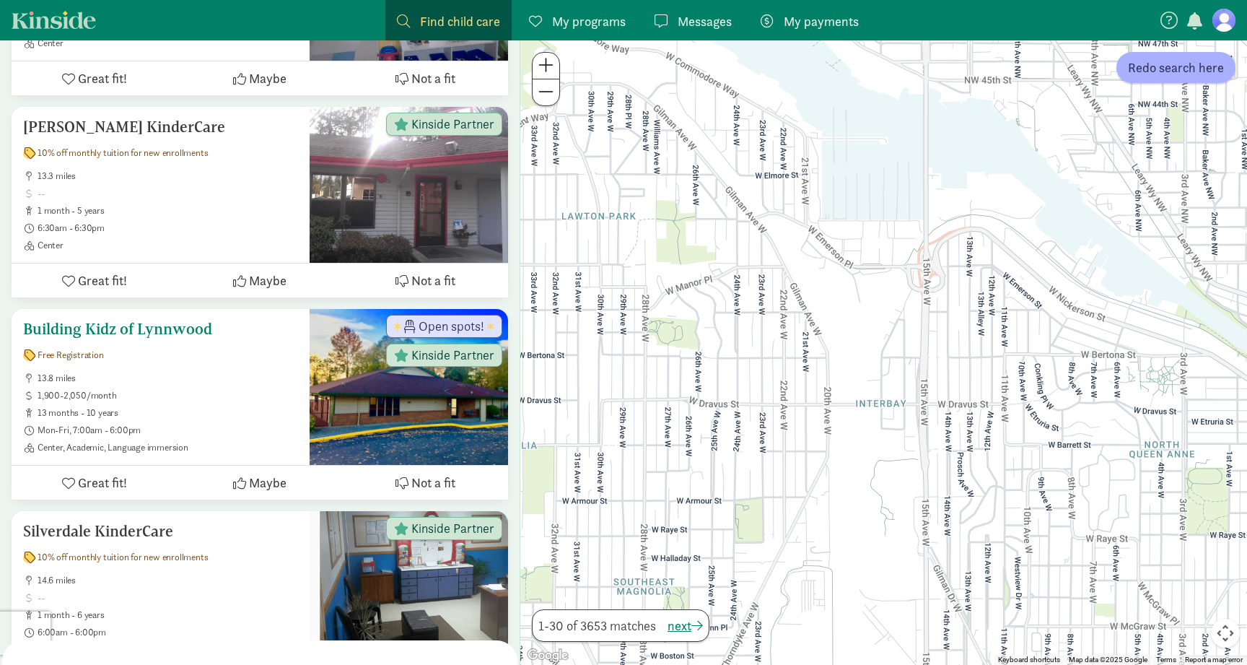
scroll to position [4566, 0]
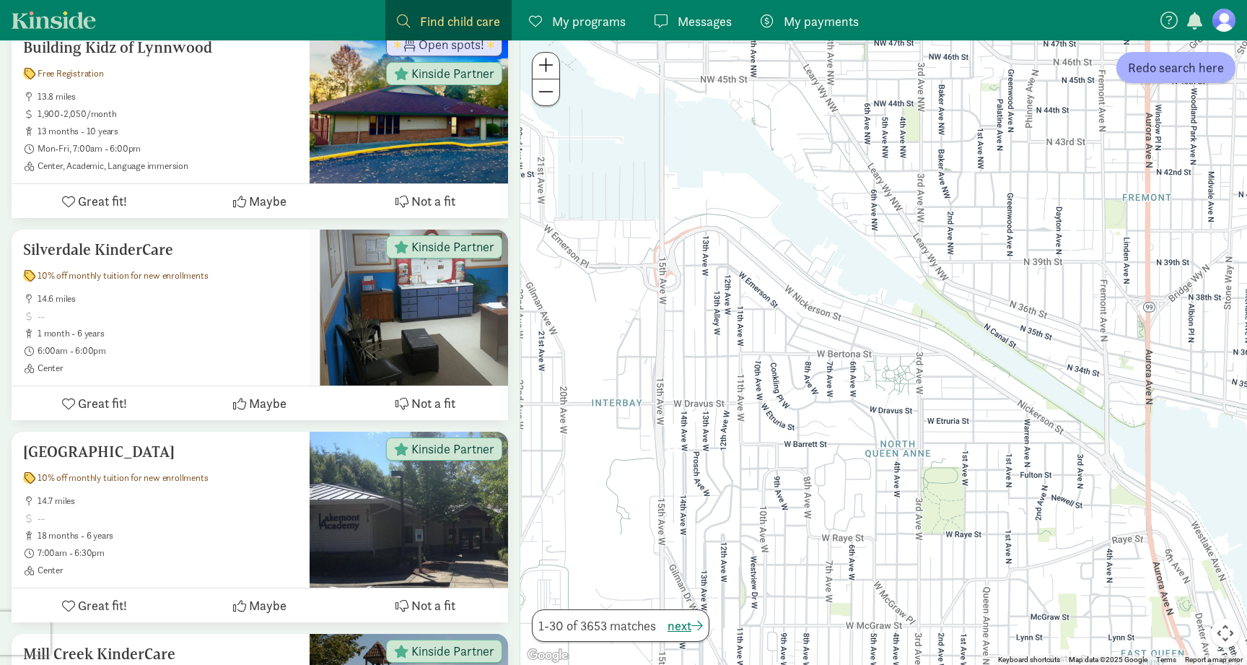
drag, startPoint x: 906, startPoint y: 414, endPoint x: 760, endPoint y: 454, distance: 151.1
click at [760, 454] on div at bounding box center [883, 352] width 727 height 624
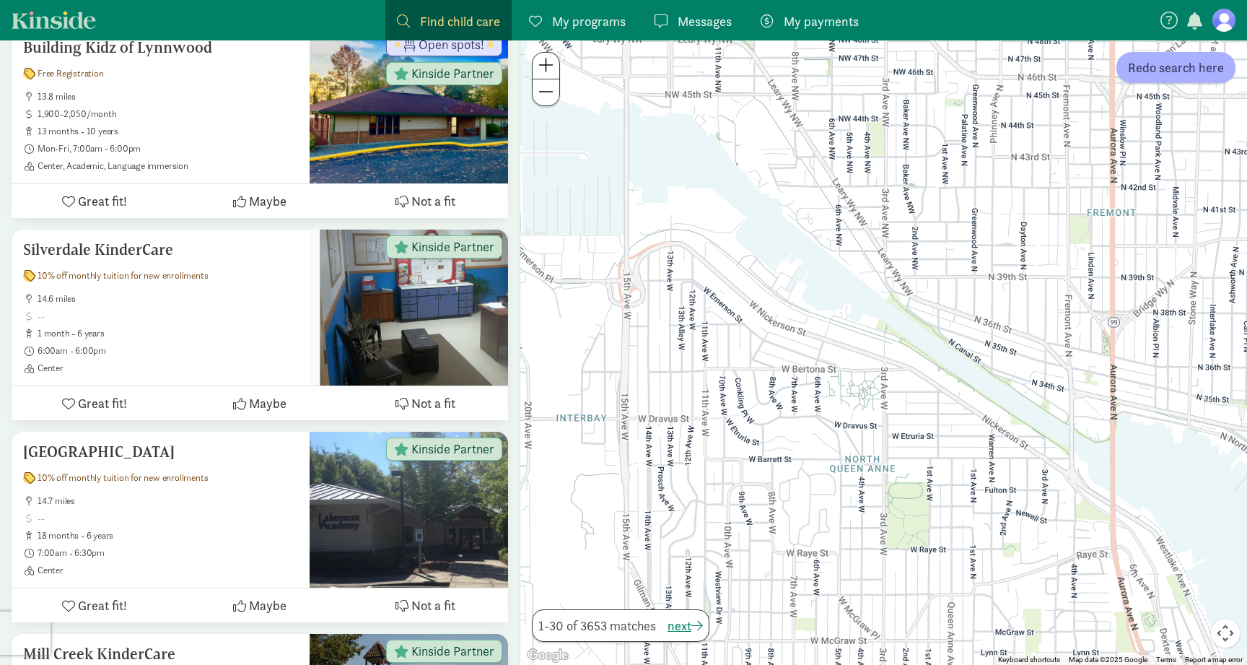
click at [559, 21] on span "My programs" at bounding box center [589, 21] width 74 height 19
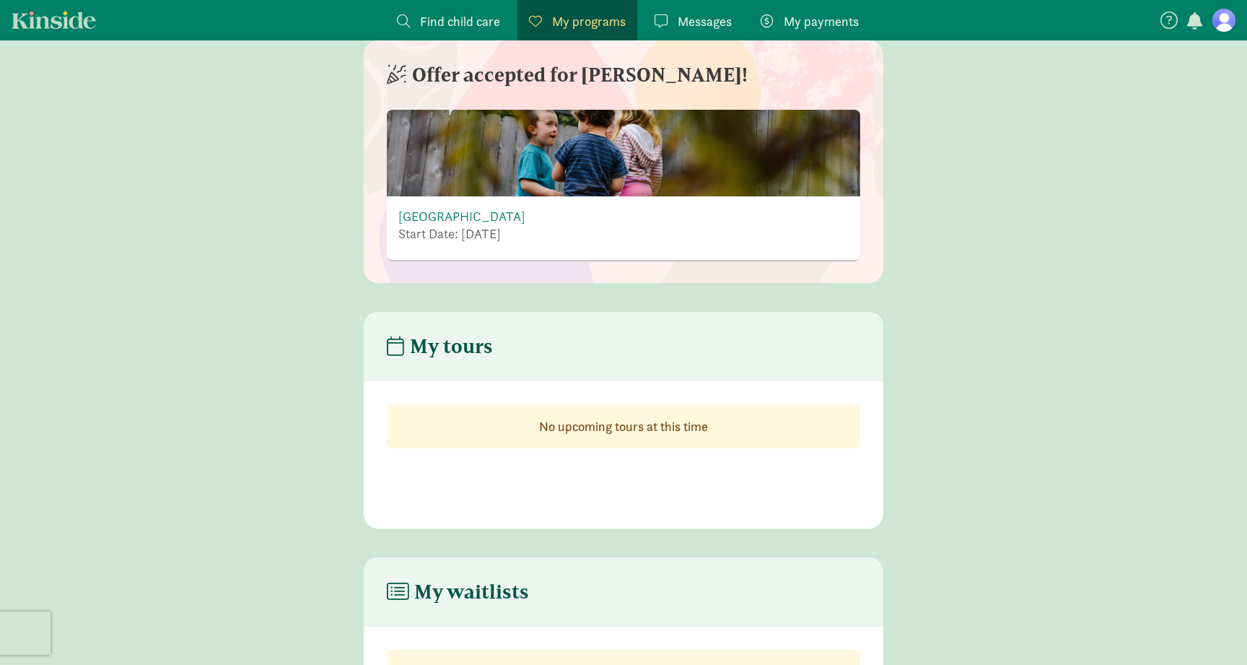
scroll to position [167, 0]
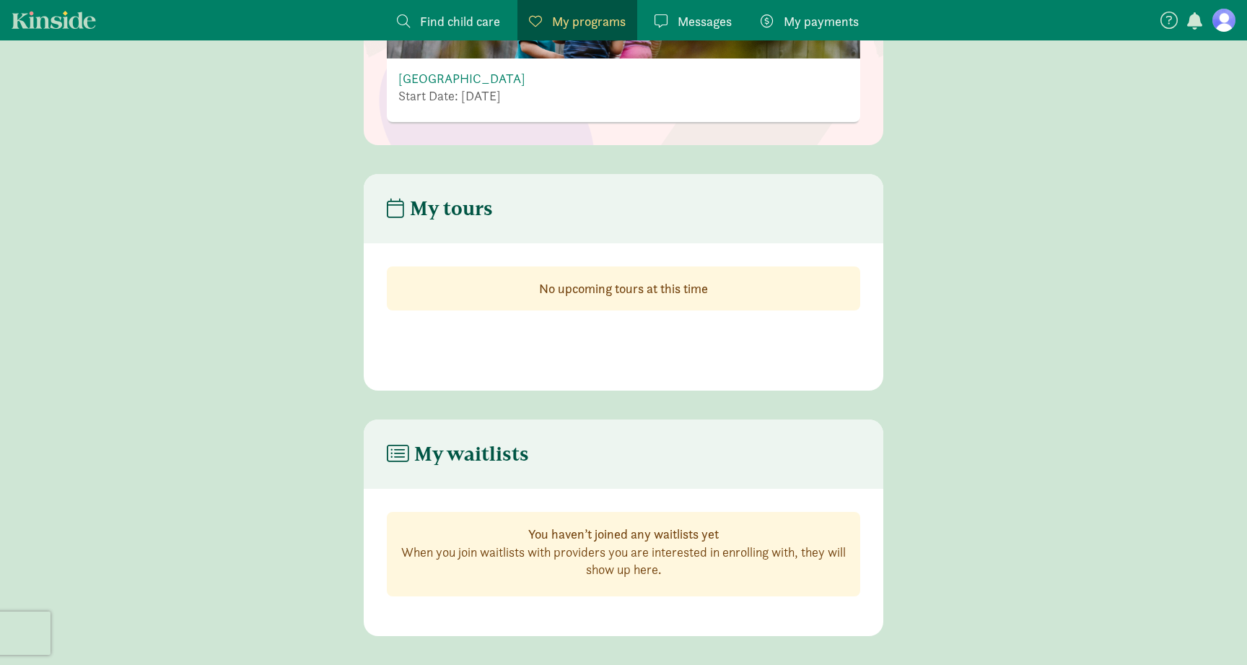
click at [51, 18] on link "Kinside" at bounding box center [54, 20] width 84 height 18
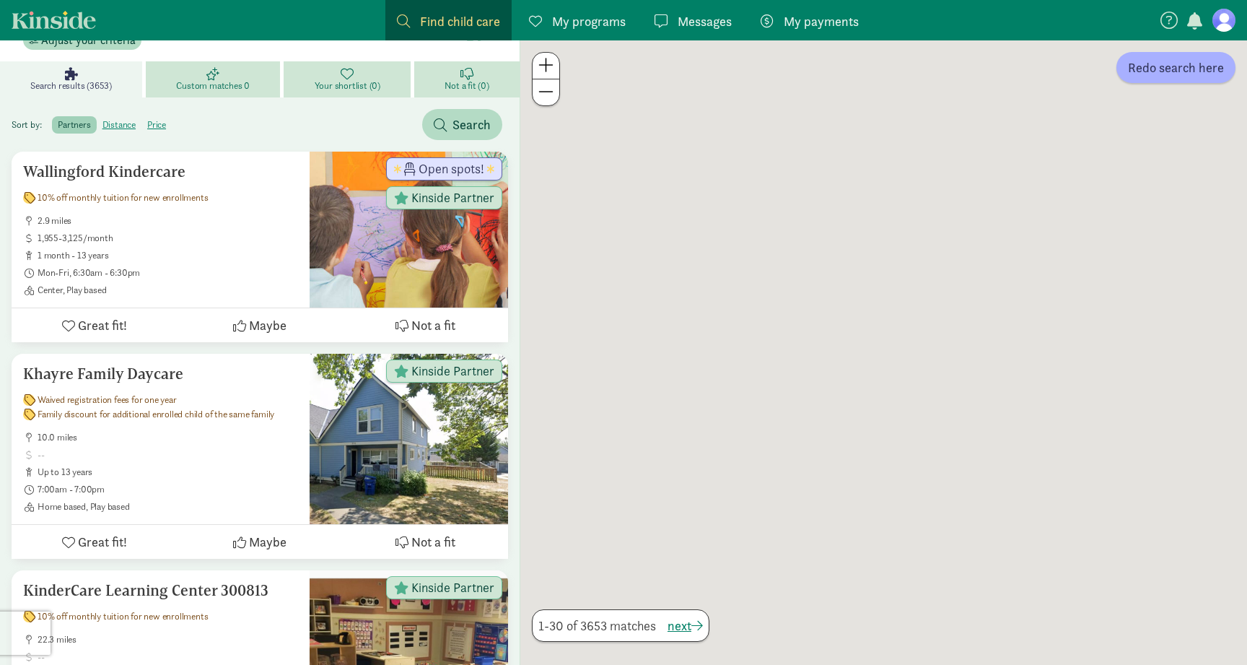
scroll to position [138, 0]
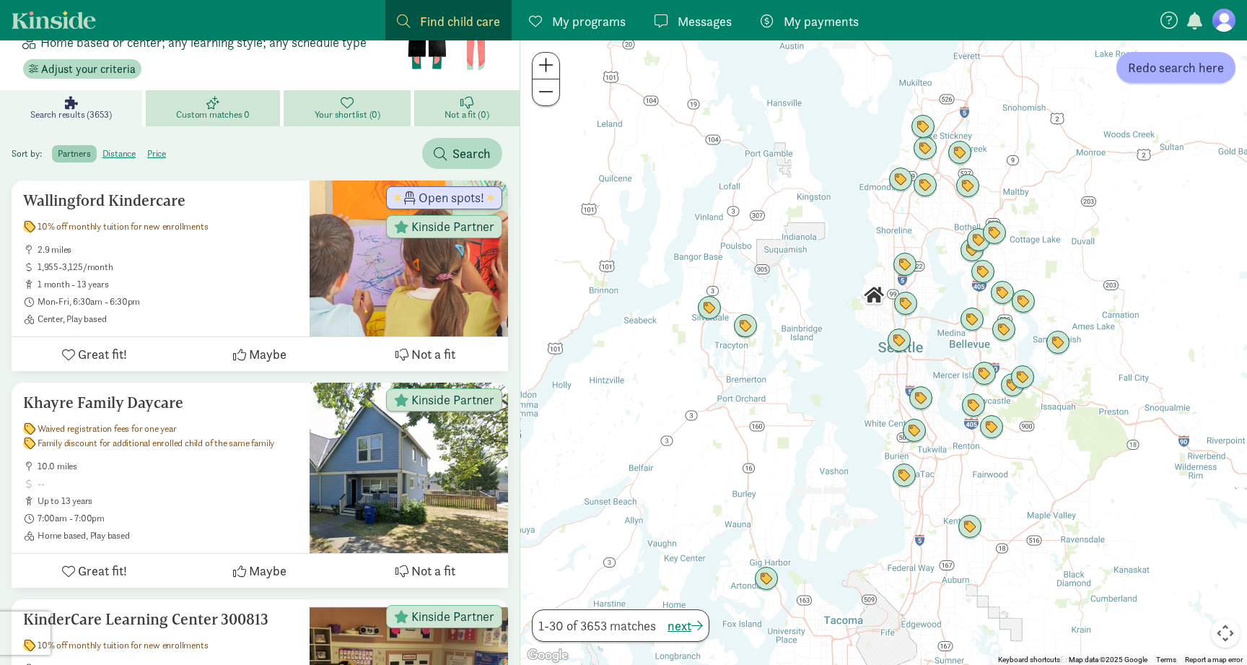
click at [51, 18] on link "Kinside" at bounding box center [54, 20] width 84 height 18
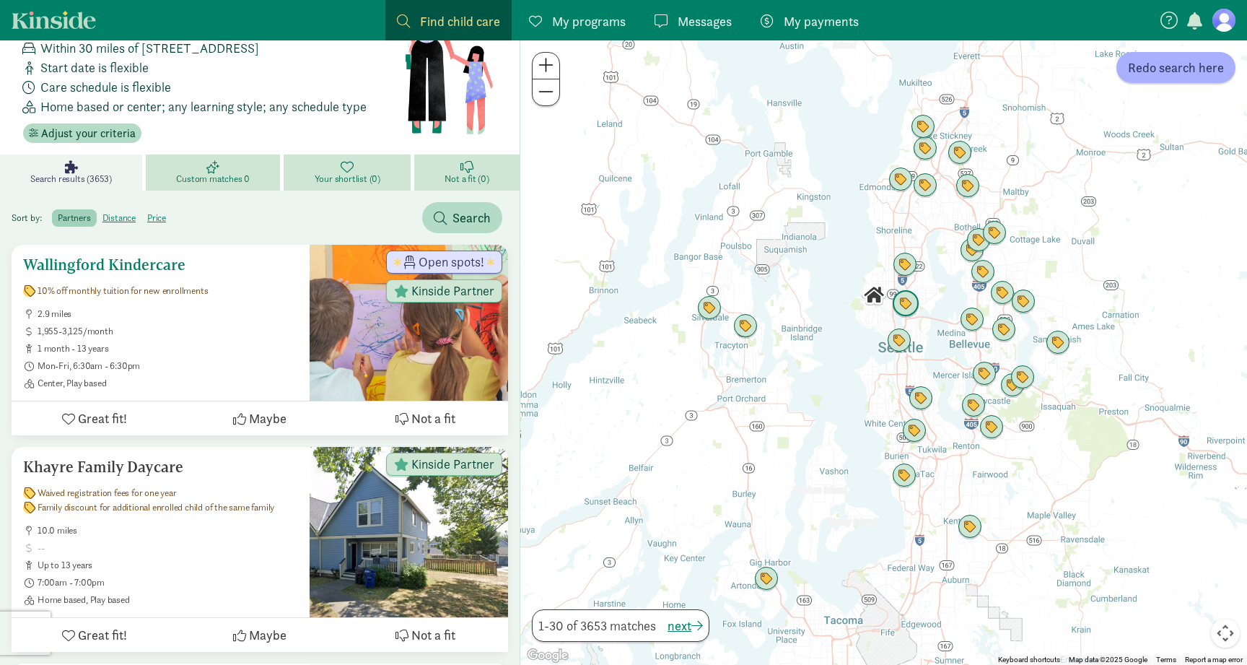
scroll to position [0, 0]
